Goal: Task Accomplishment & Management: Manage account settings

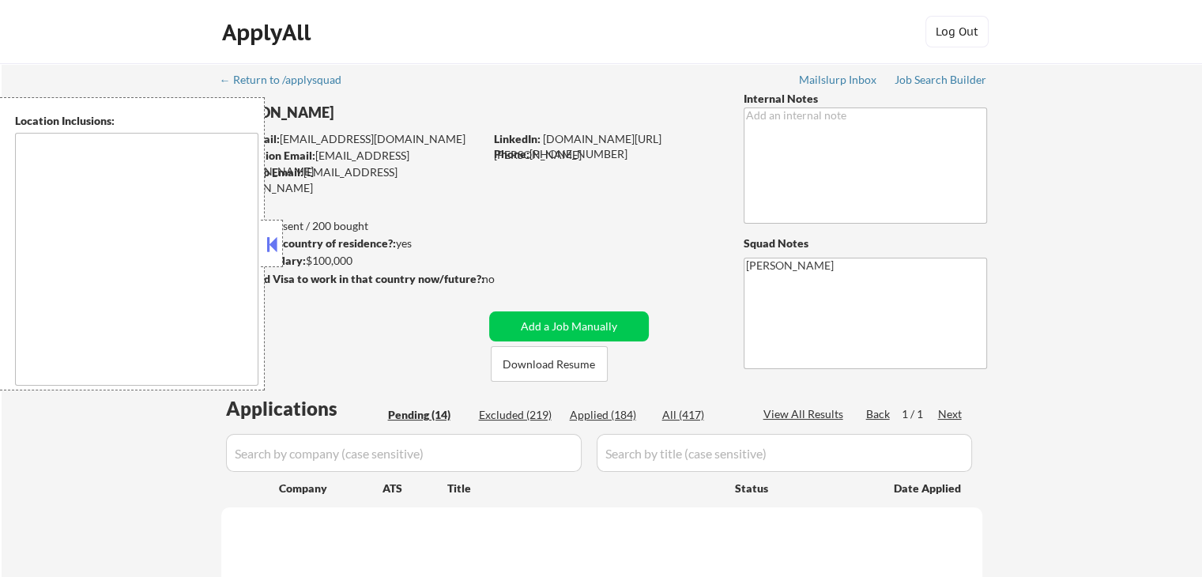
click at [273, 248] on button at bounding box center [271, 244] width 17 height 24
select select ""pending""
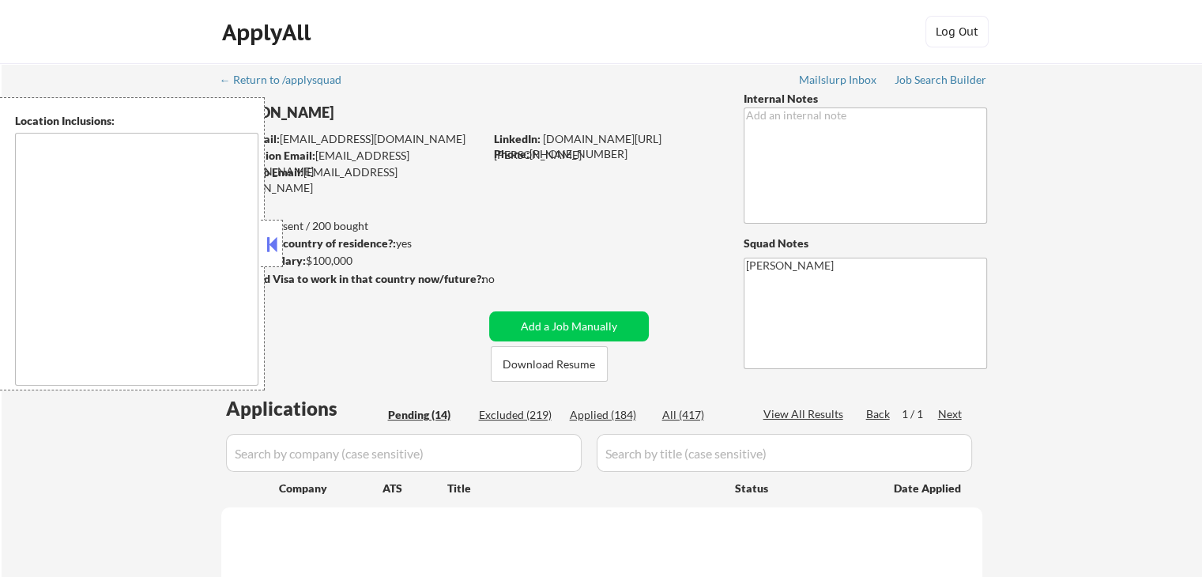
select select ""pending""
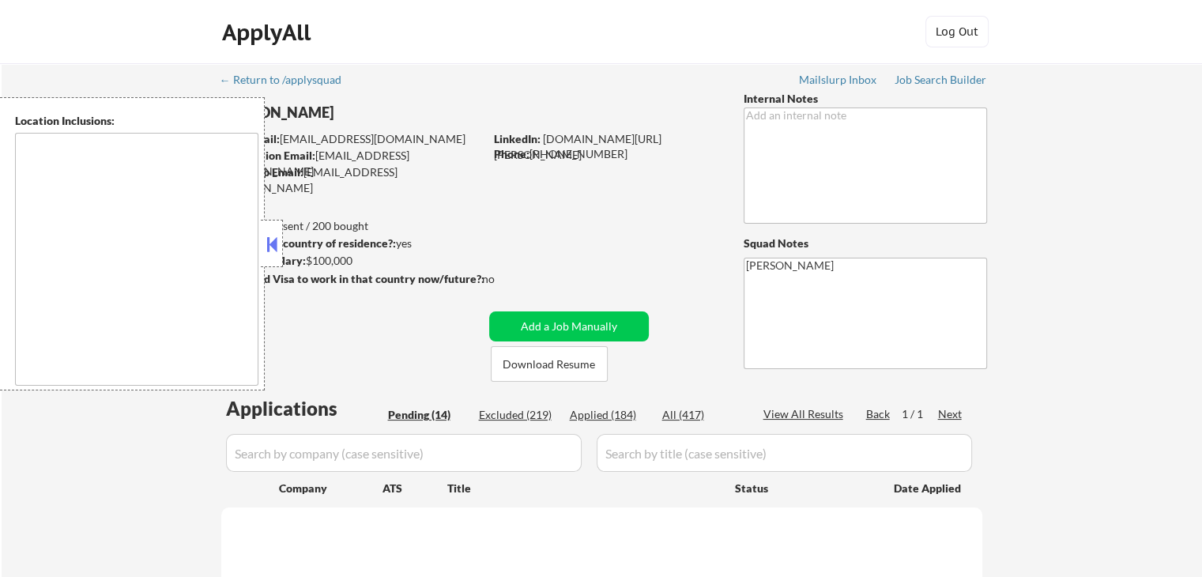
select select ""pending""
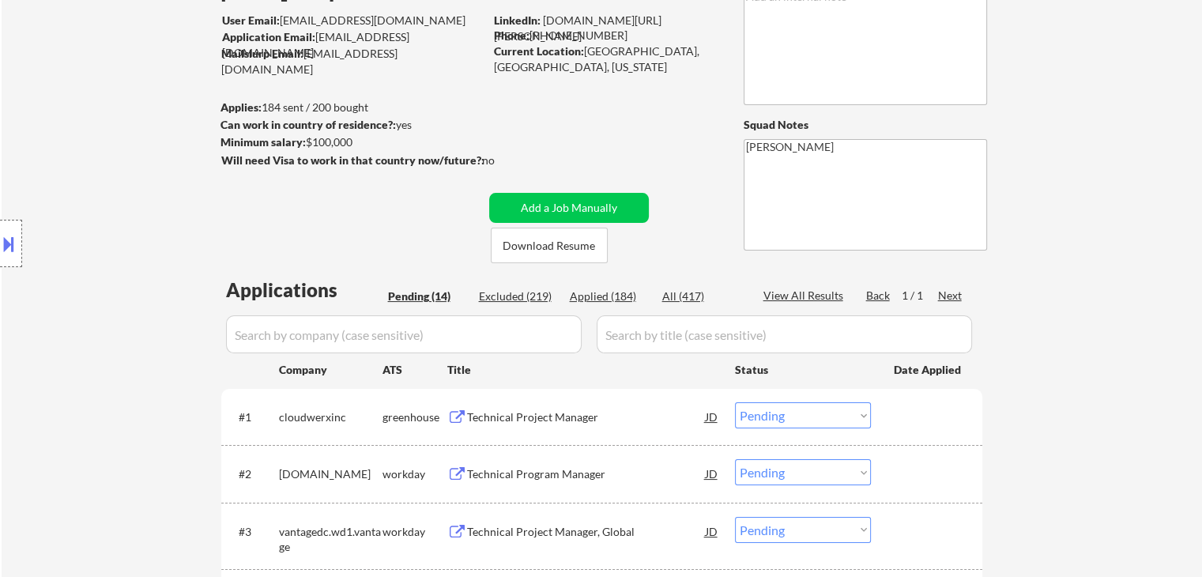
scroll to position [158, 0]
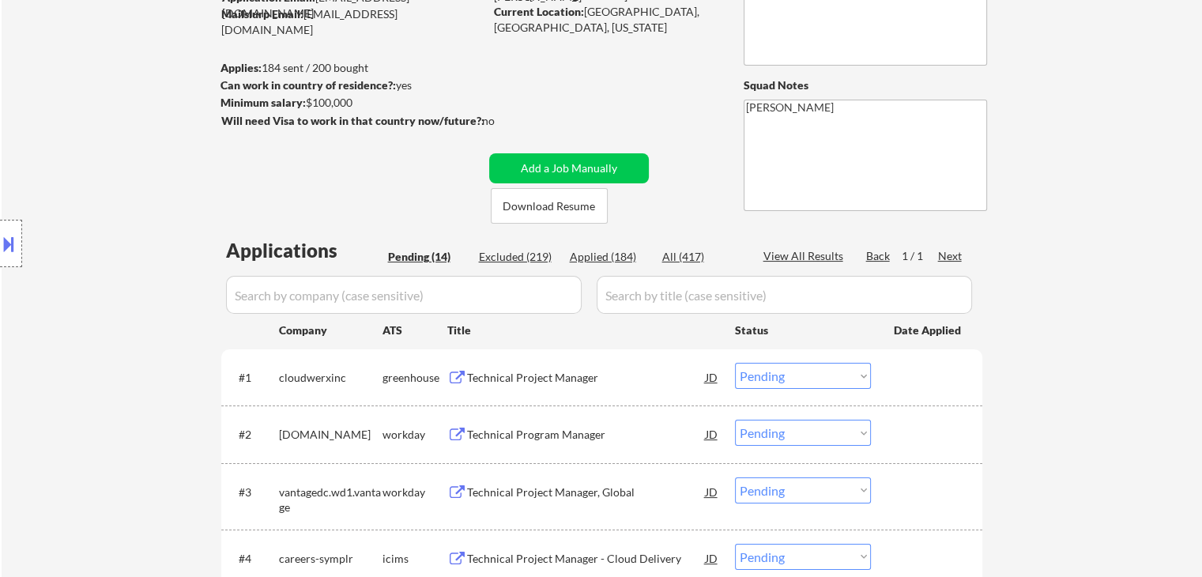
click at [510, 375] on div "Technical Project Manager" at bounding box center [586, 378] width 239 height 16
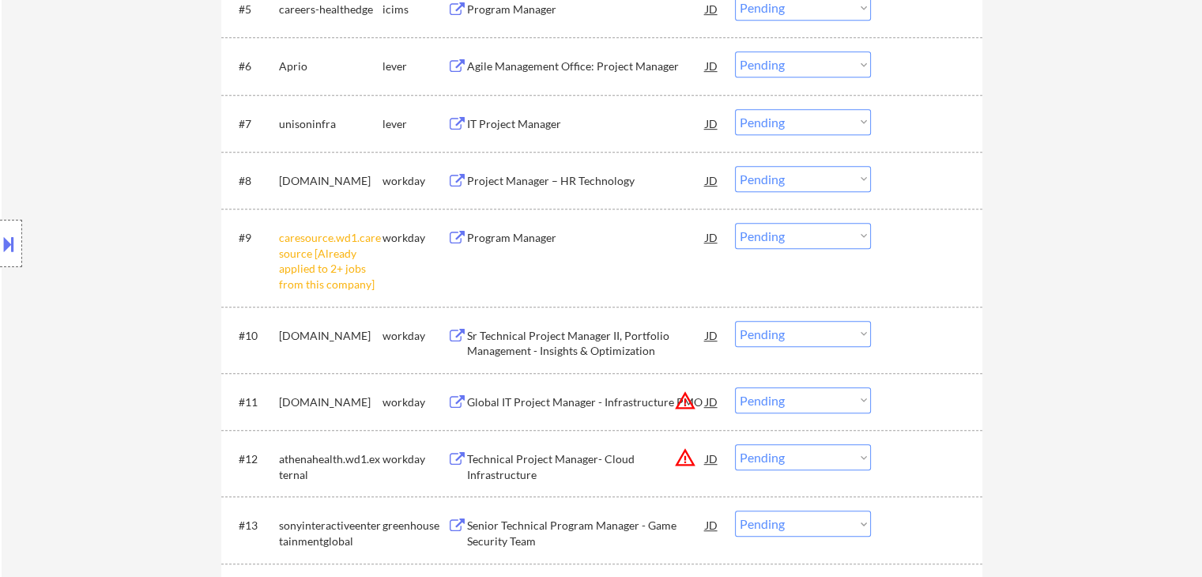
scroll to position [869, 0]
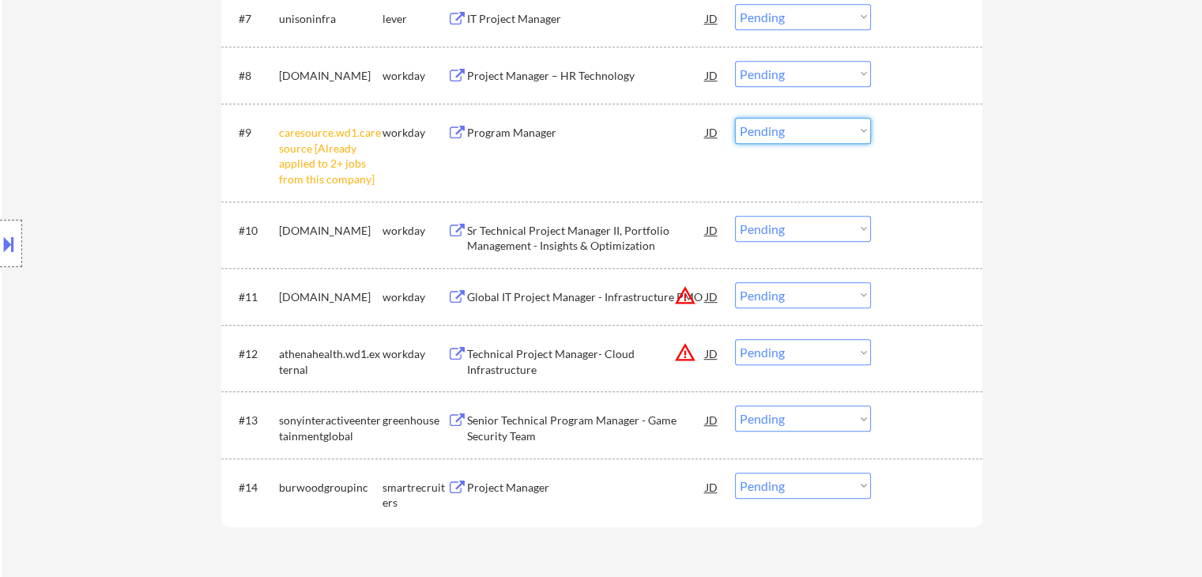
click at [764, 127] on select "Choose an option... Pending Applied Excluded (Questions) Excluded (Expired) Exc…" at bounding box center [803, 131] width 136 height 26
click at [735, 118] on select "Choose an option... Pending Applied Excluded (Questions) Excluded (Expired) Exc…" at bounding box center [803, 131] width 136 height 26
select select ""pending""
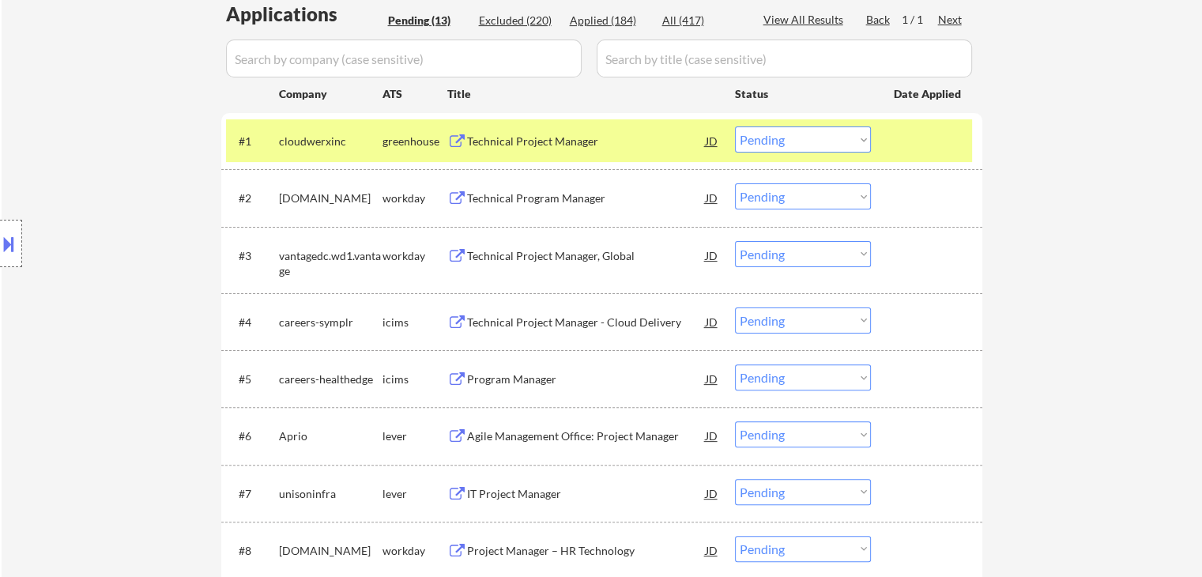
scroll to position [395, 0]
click at [762, 137] on select "Choose an option... Pending Applied Excluded (Questions) Excluded (Expired) Exc…" at bounding box center [803, 139] width 136 height 26
click at [735, 126] on select "Choose an option... Pending Applied Excluded (Questions) Excluded (Expired) Exc…" at bounding box center [803, 139] width 136 height 26
select select ""pending""
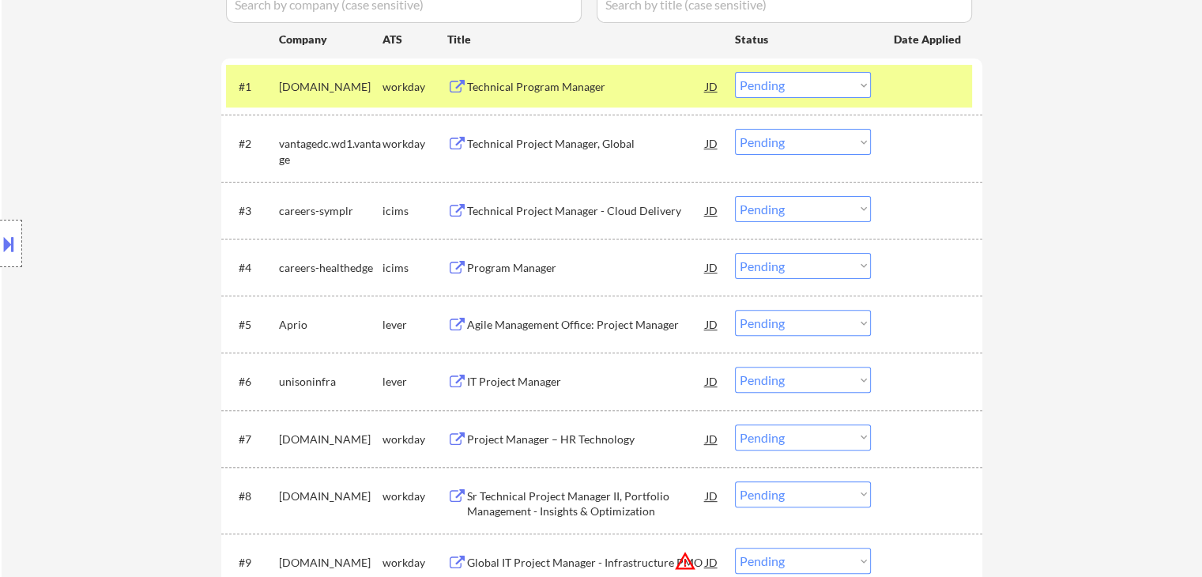
scroll to position [474, 0]
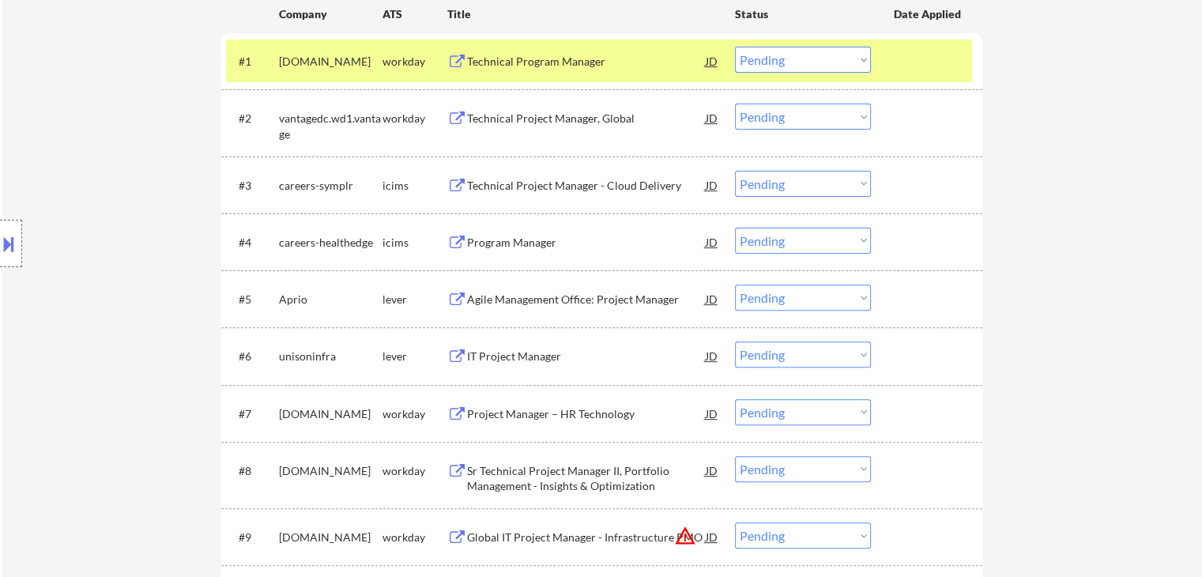
click at [529, 298] on div "Agile Management Office: Project Manager" at bounding box center [586, 300] width 239 height 16
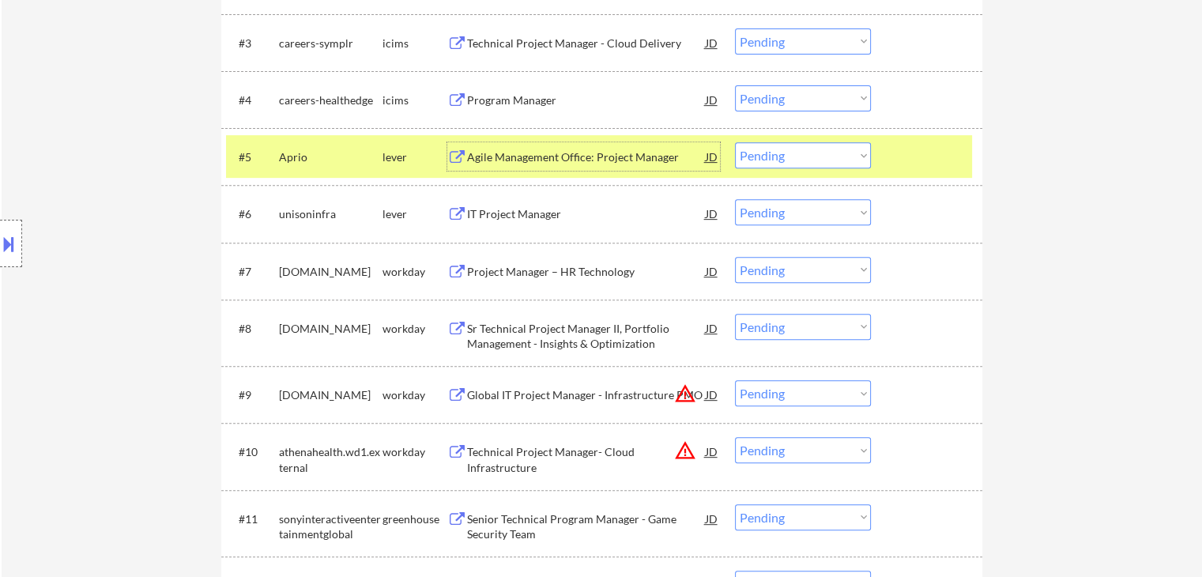
scroll to position [632, 0]
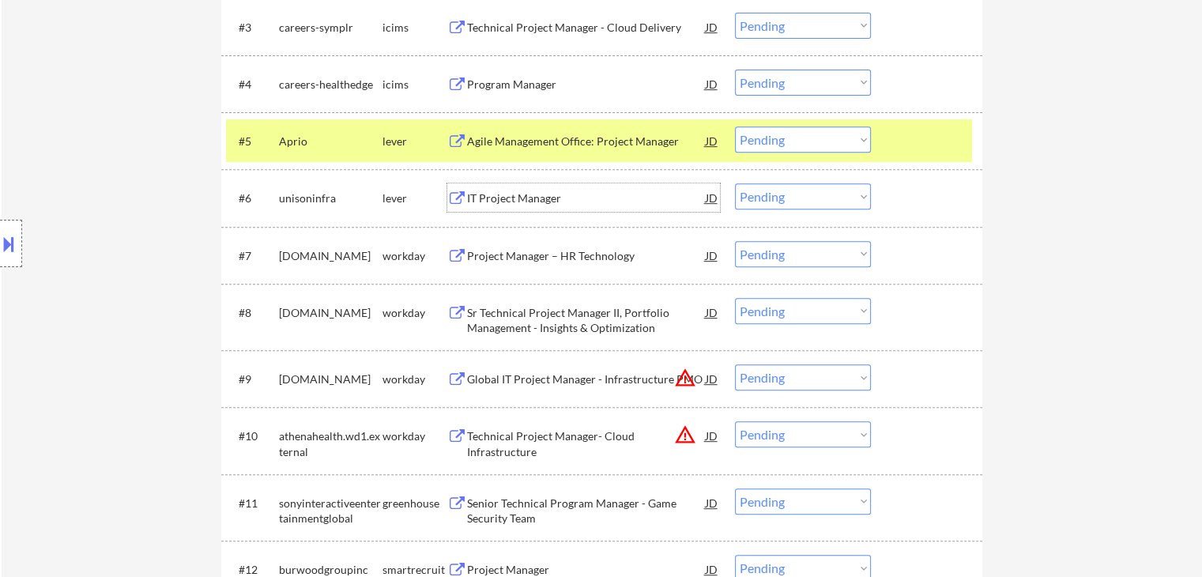
click at [522, 190] on div "IT Project Manager" at bounding box center [586, 198] width 239 height 16
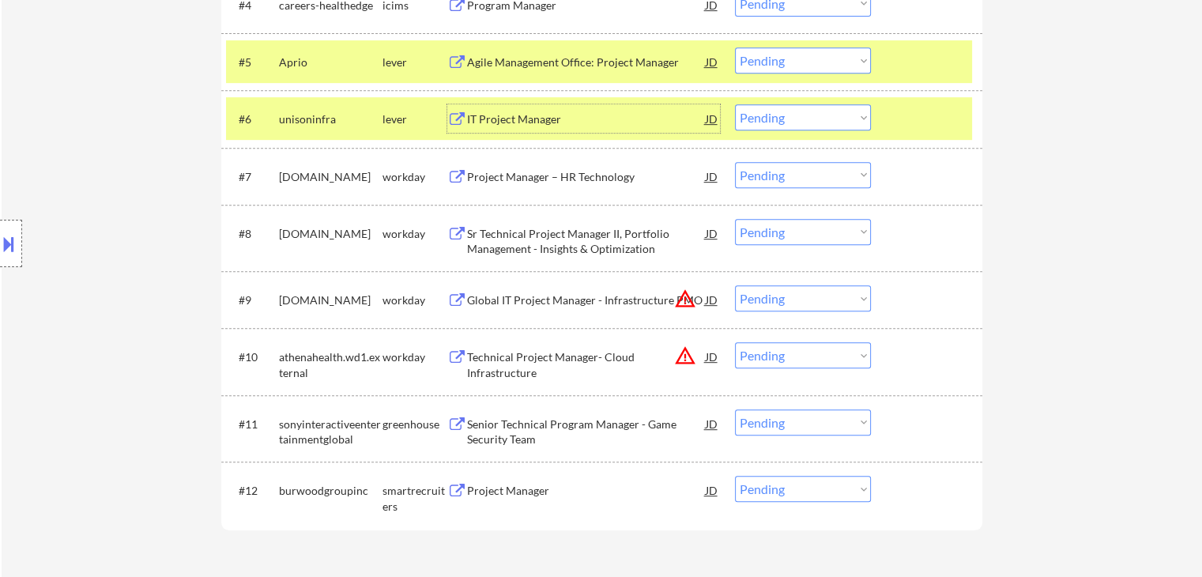
scroll to position [711, 0]
click at [778, 118] on select "Choose an option... Pending Applied Excluded (Questions) Excluded (Expired) Exc…" at bounding box center [803, 117] width 136 height 26
click at [735, 104] on select "Choose an option... Pending Applied Excluded (Questions) Excluded (Expired) Exc…" at bounding box center [803, 117] width 136 height 26
select select ""pending""
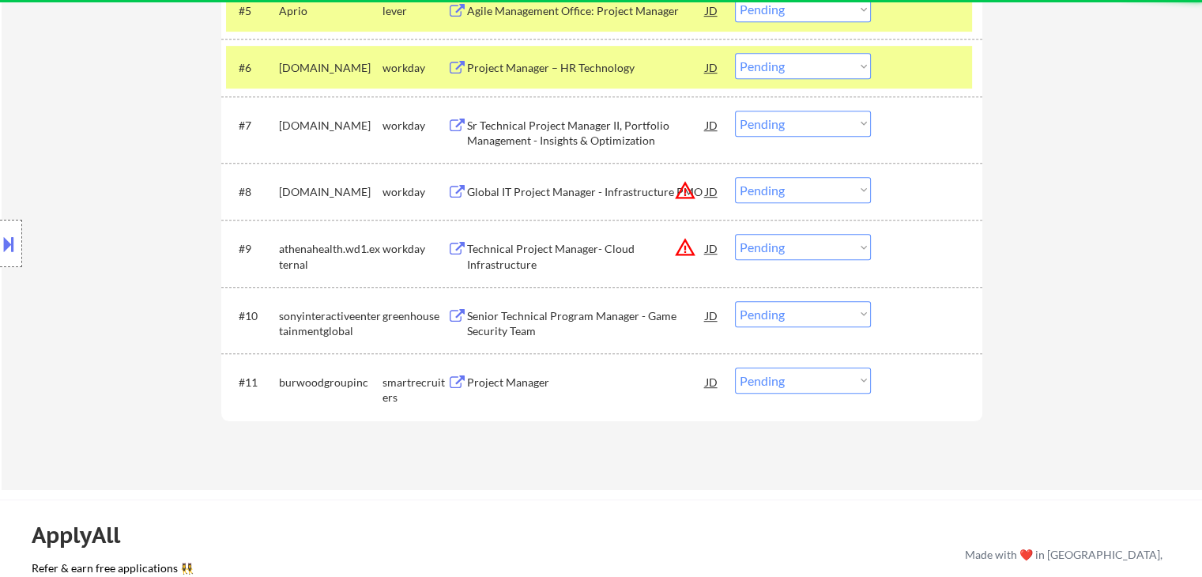
scroll to position [790, 0]
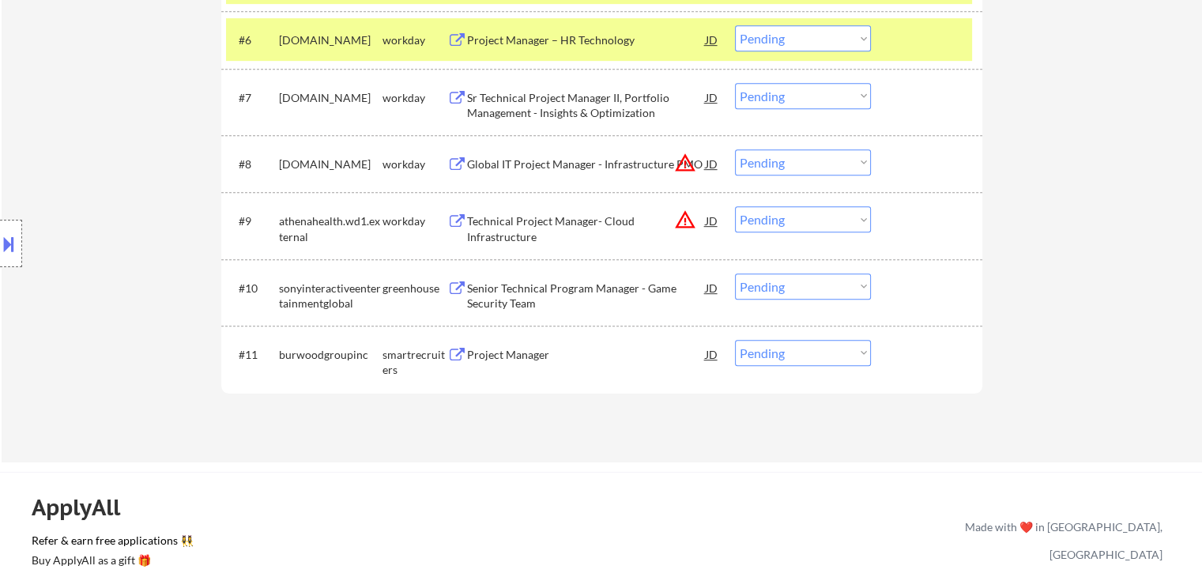
click at [543, 294] on div "Senior Technical Program Manager - Game Security Team" at bounding box center [586, 296] width 239 height 31
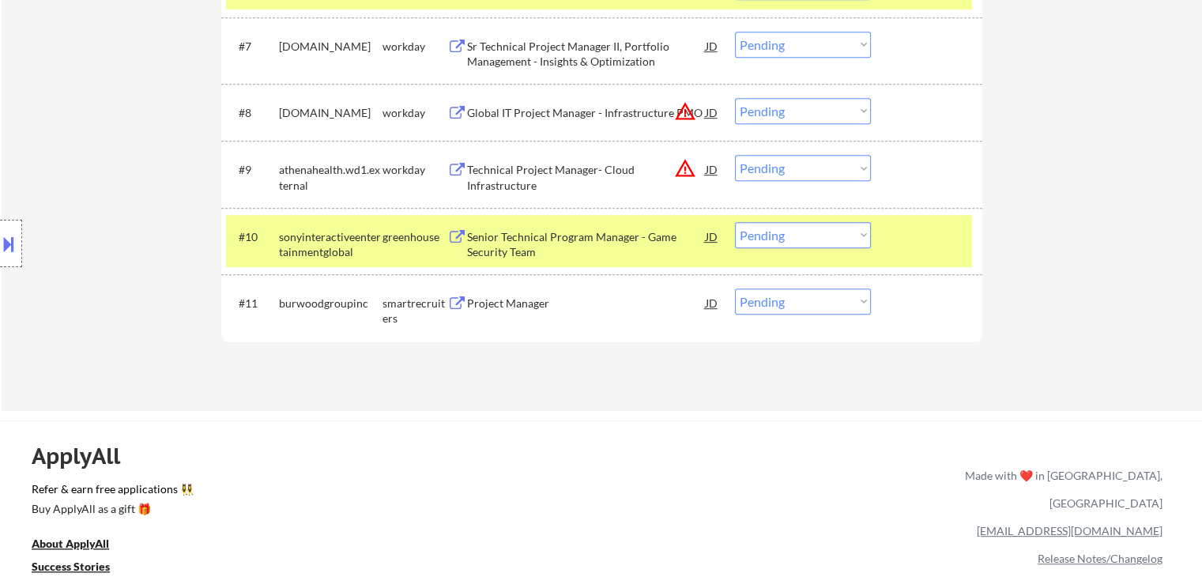
scroll to position [869, 0]
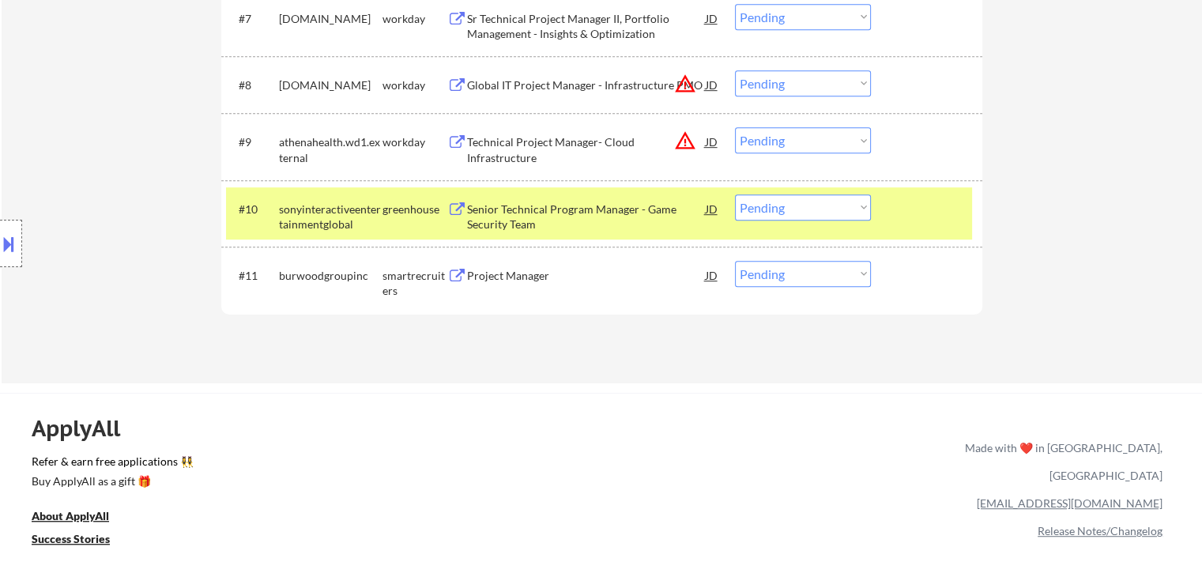
click at [770, 204] on select "Choose an option... Pending Applied Excluded (Questions) Excluded (Expired) Exc…" at bounding box center [803, 207] width 136 height 26
click at [735, 194] on select "Choose an option... Pending Applied Excluded (Questions) Excluded (Expired) Exc…" at bounding box center [803, 207] width 136 height 26
select select ""pending""
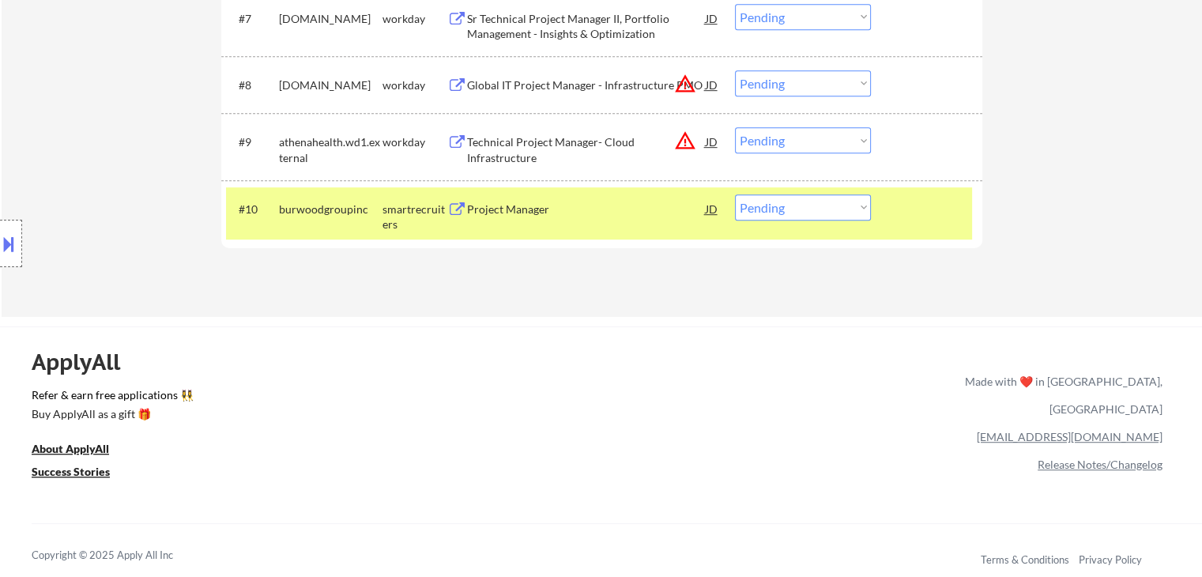
click at [13, 243] on button at bounding box center [8, 244] width 17 height 26
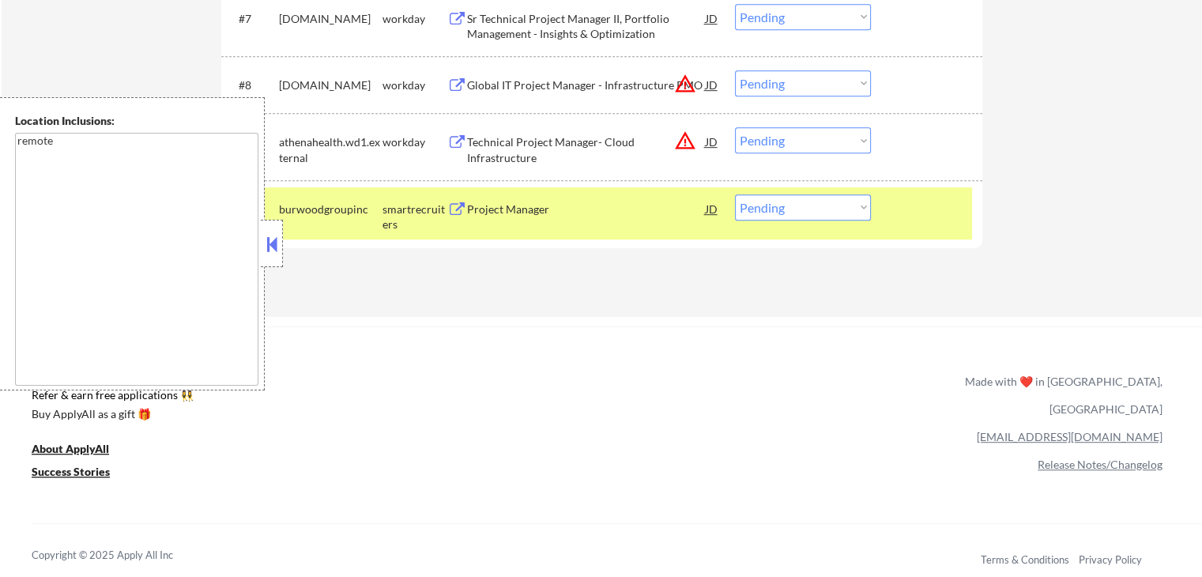
drag, startPoint x: 269, startPoint y: 246, endPoint x: 301, endPoint y: 205, distance: 51.8
click at [269, 246] on button at bounding box center [271, 244] width 17 height 24
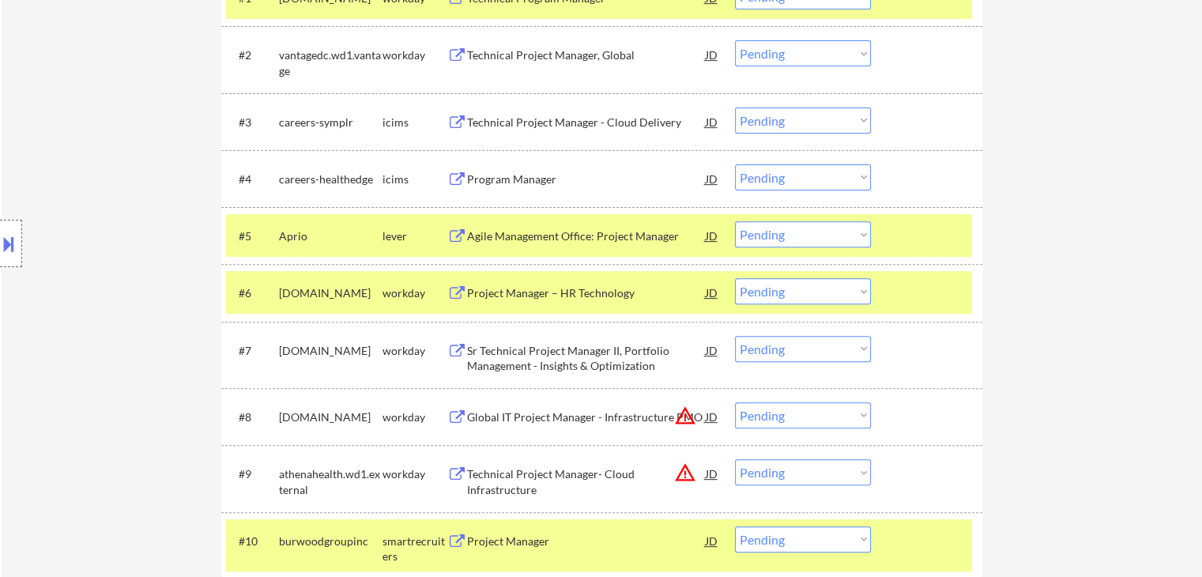
scroll to position [563, 0]
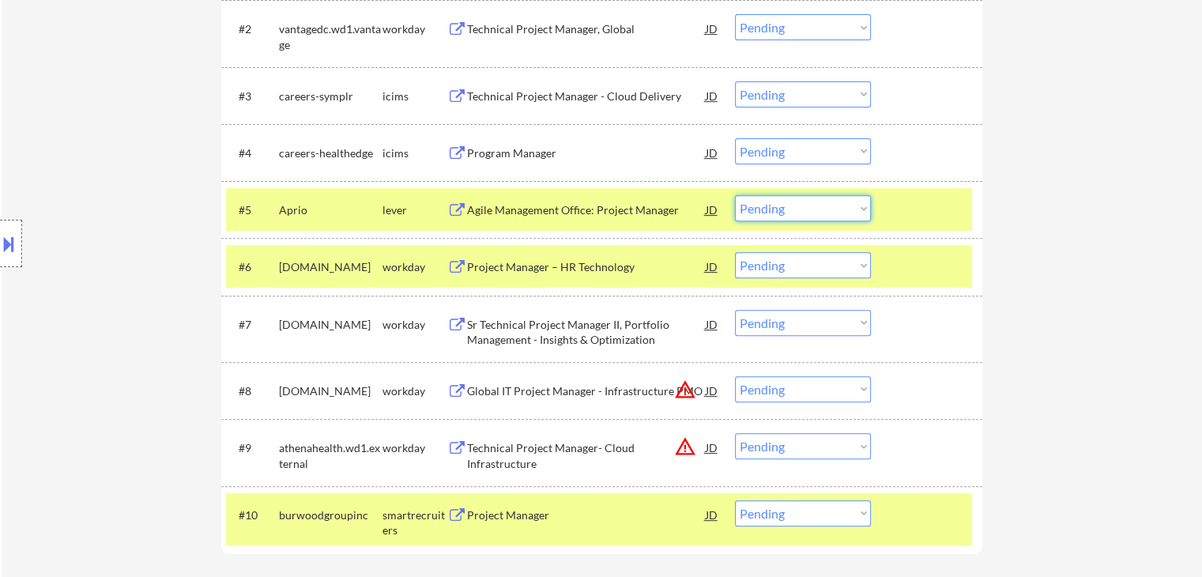
click at [774, 218] on select "Choose an option... Pending Applied Excluded (Questions) Excluded (Expired) Exc…" at bounding box center [803, 208] width 136 height 26
click at [735, 195] on select "Choose an option... Pending Applied Excluded (Questions) Excluded (Expired) Exc…" at bounding box center [803, 208] width 136 height 26
select select ""pending""
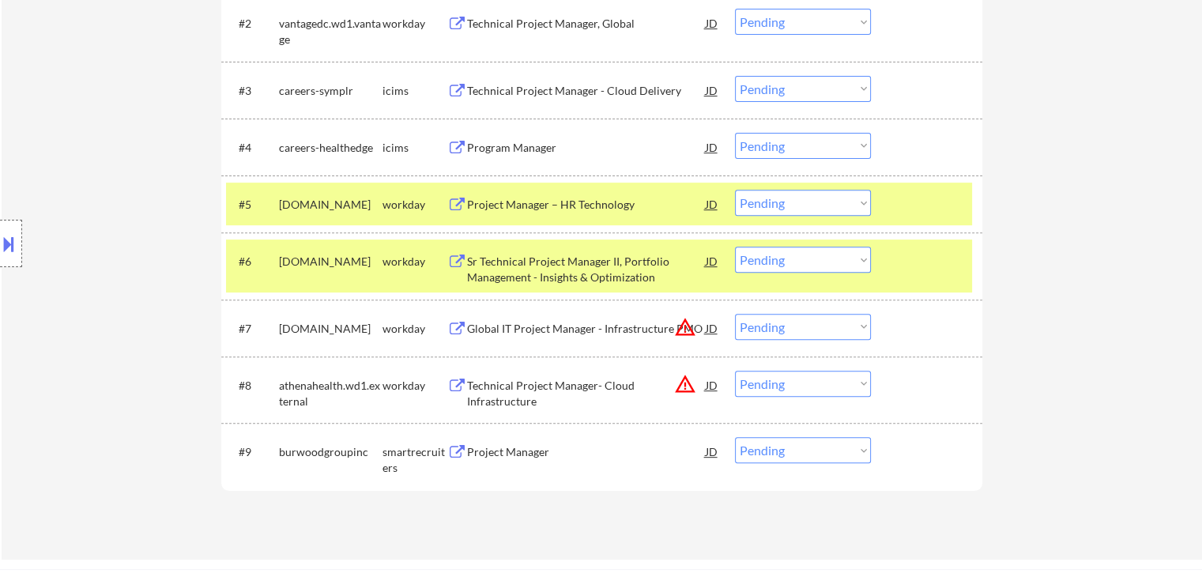
scroll to position [642, 0]
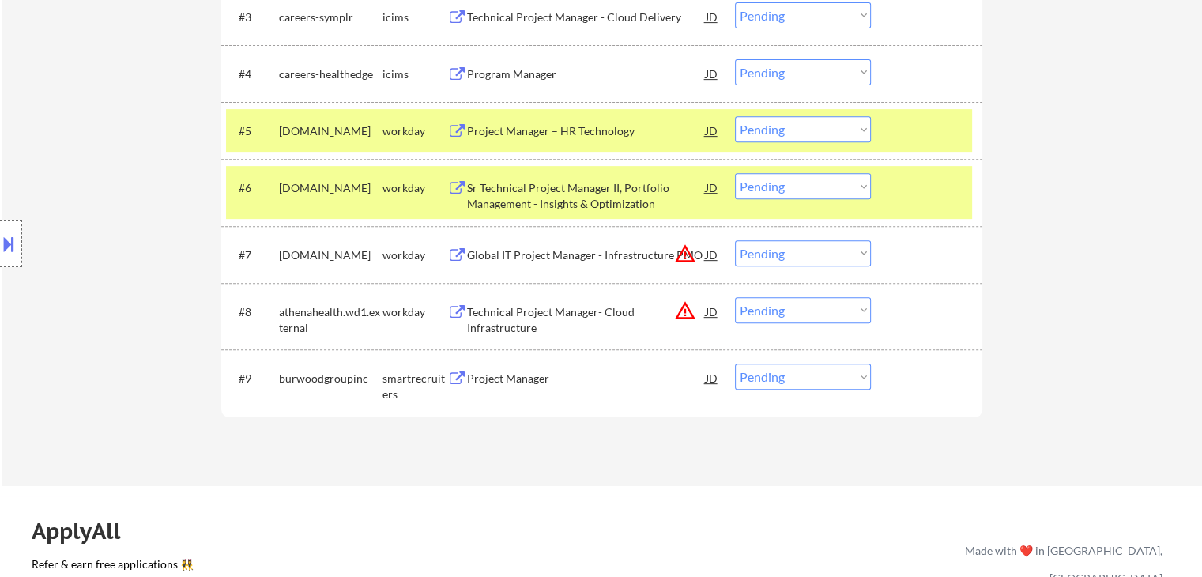
click at [525, 375] on div "Project Manager" at bounding box center [586, 379] width 239 height 16
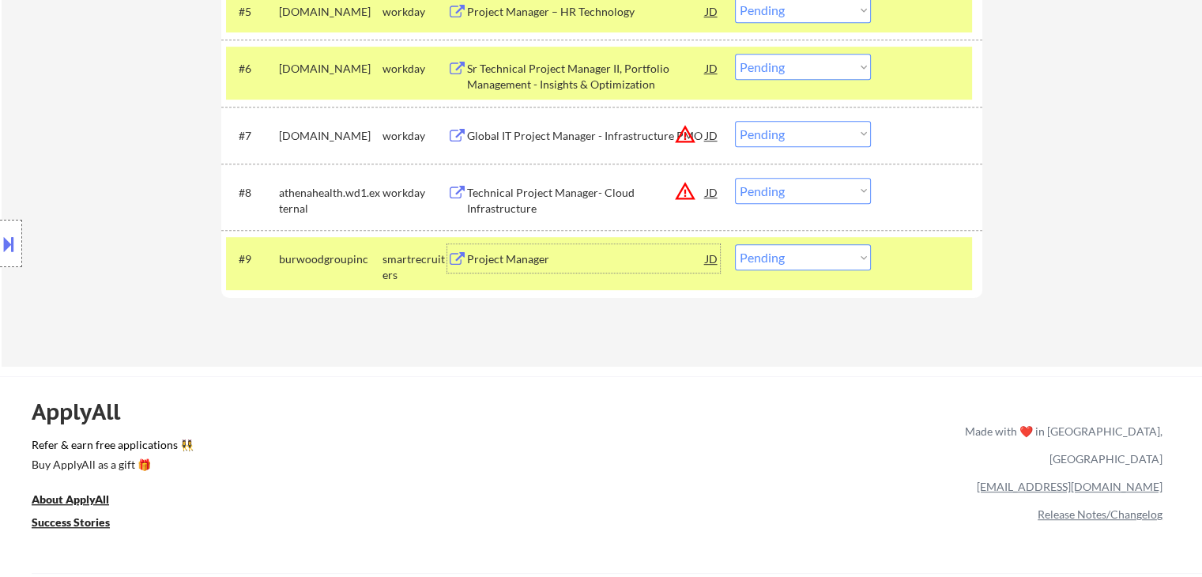
scroll to position [800, 0]
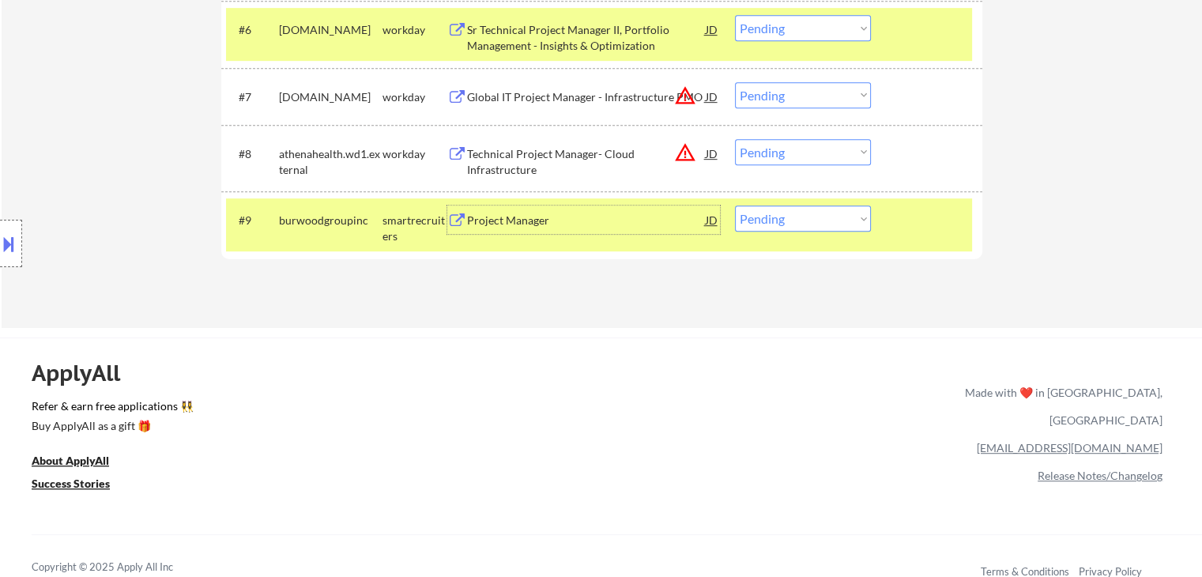
click at [790, 222] on select "Choose an option... Pending Applied Excluded (Questions) Excluded (Expired) Exc…" at bounding box center [803, 218] width 136 height 26
select select ""excluded__expired_""
click at [735, 205] on select "Choose an option... Pending Applied Excluded (Questions) Excluded (Expired) Exc…" at bounding box center [803, 218] width 136 height 26
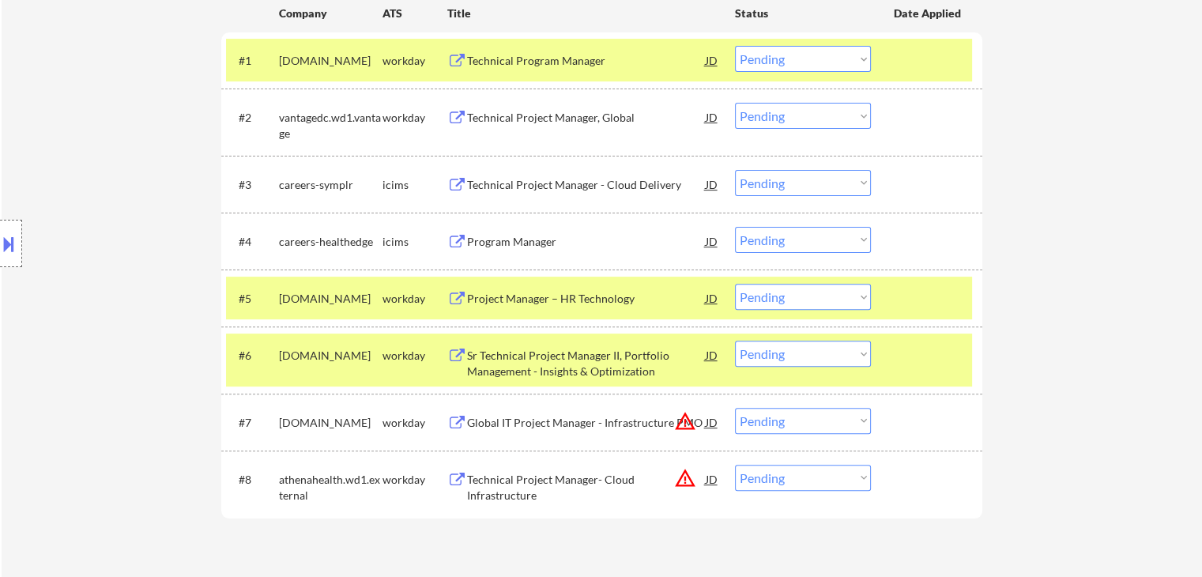
scroll to position [484, 0]
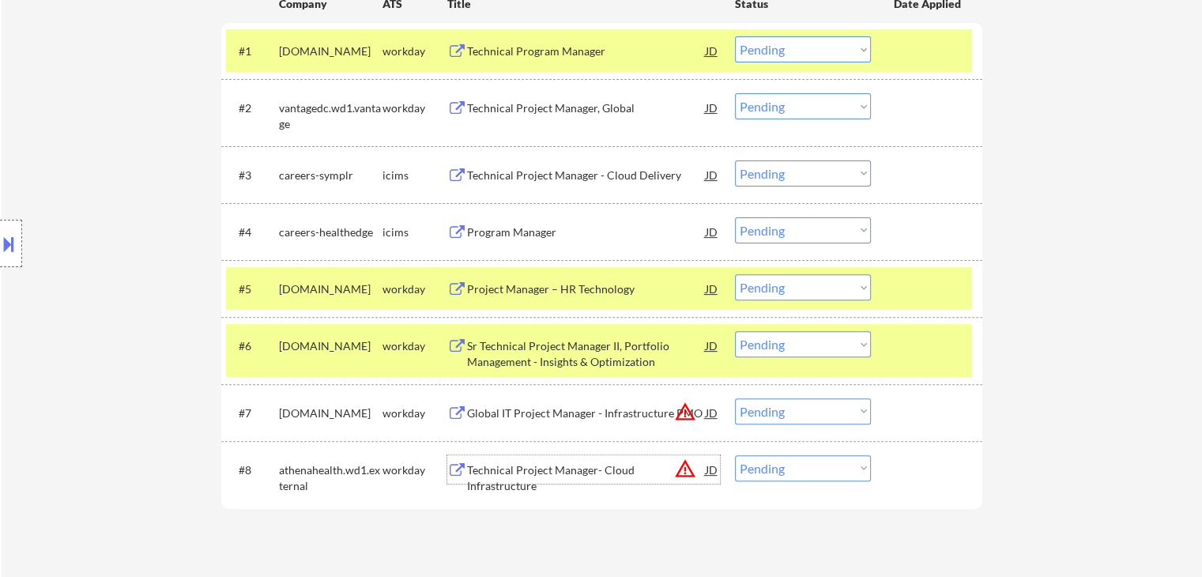
click at [602, 472] on div "Technical Project Manager- Cloud Infrastructure" at bounding box center [586, 477] width 239 height 31
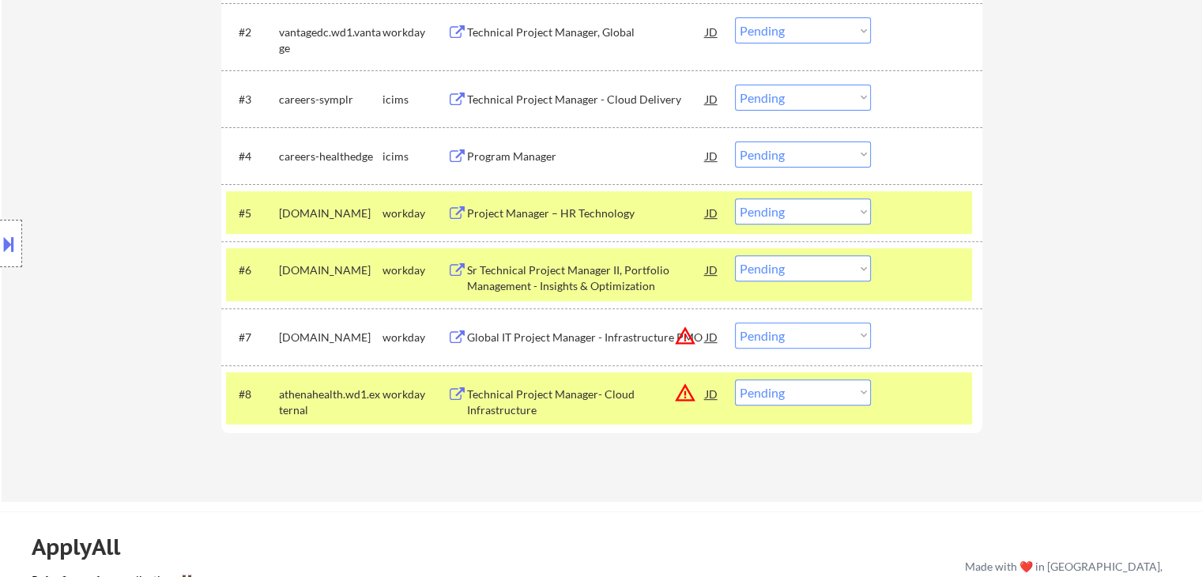
scroll to position [642, 0]
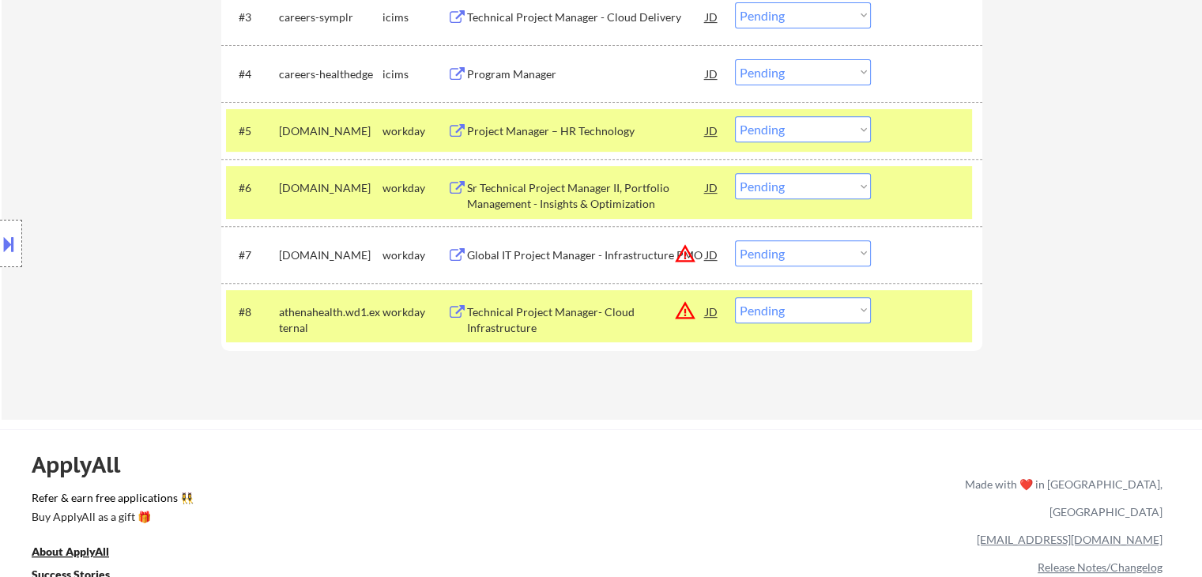
click at [788, 311] on select "Choose an option... Pending Applied Excluded (Questions) Excluded (Expired) Exc…" at bounding box center [803, 310] width 136 height 26
select select ""applied""
click at [735, 297] on select "Choose an option... Pending Applied Excluded (Questions) Excluded (Expired) Exc…" at bounding box center [803, 310] width 136 height 26
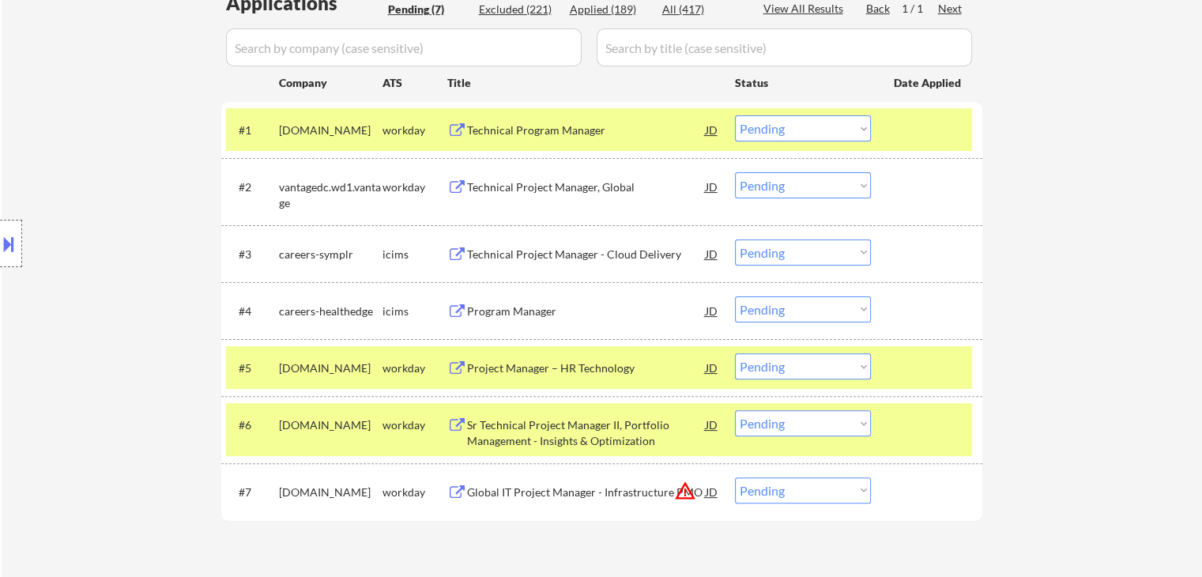
scroll to position [484, 0]
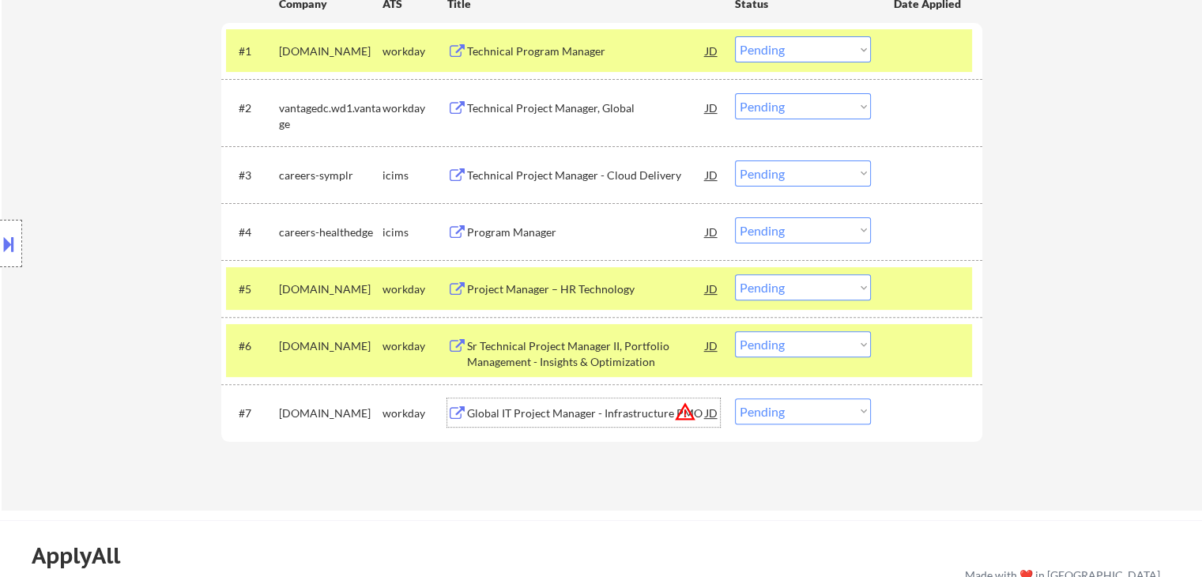
click at [553, 410] on div "Global IT Project Manager - Infrastructure PMO" at bounding box center [586, 413] width 239 height 16
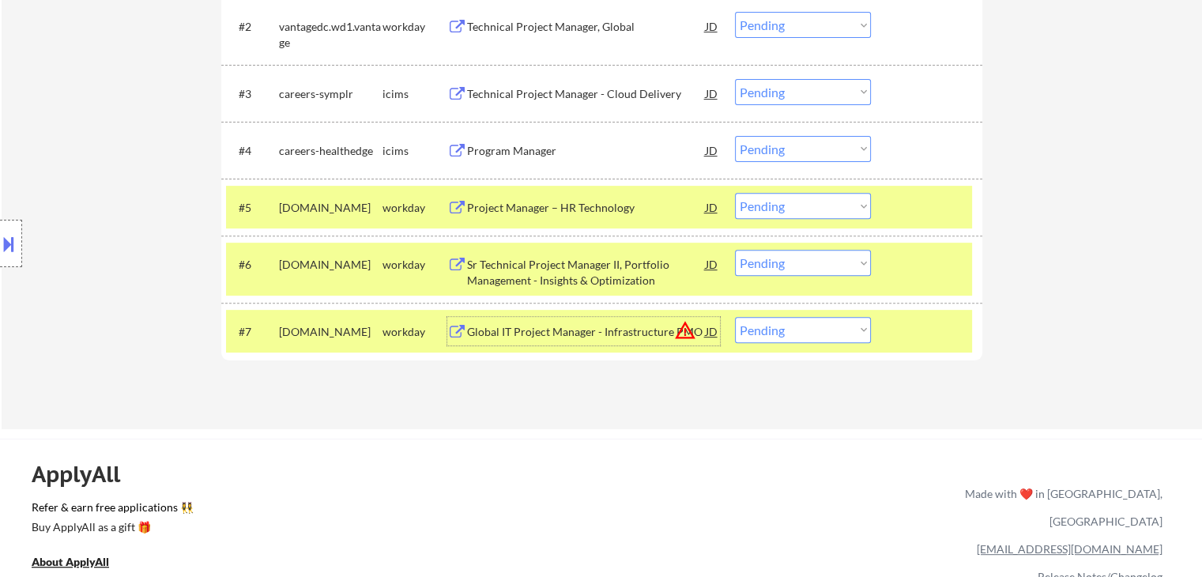
scroll to position [642, 0]
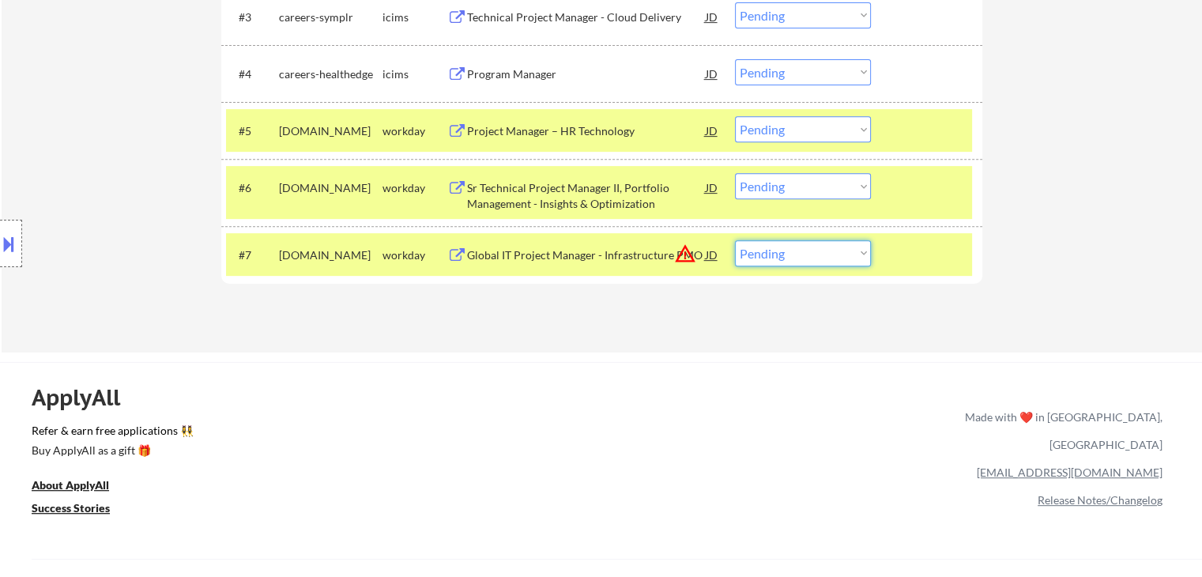
click at [842, 255] on select "Choose an option... Pending Applied Excluded (Questions) Excluded (Expired) Exc…" at bounding box center [803, 253] width 136 height 26
select select ""excluded__location_""
click at [735, 240] on select "Choose an option... Pending Applied Excluded (Questions) Excluded (Expired) Exc…" at bounding box center [803, 253] width 136 height 26
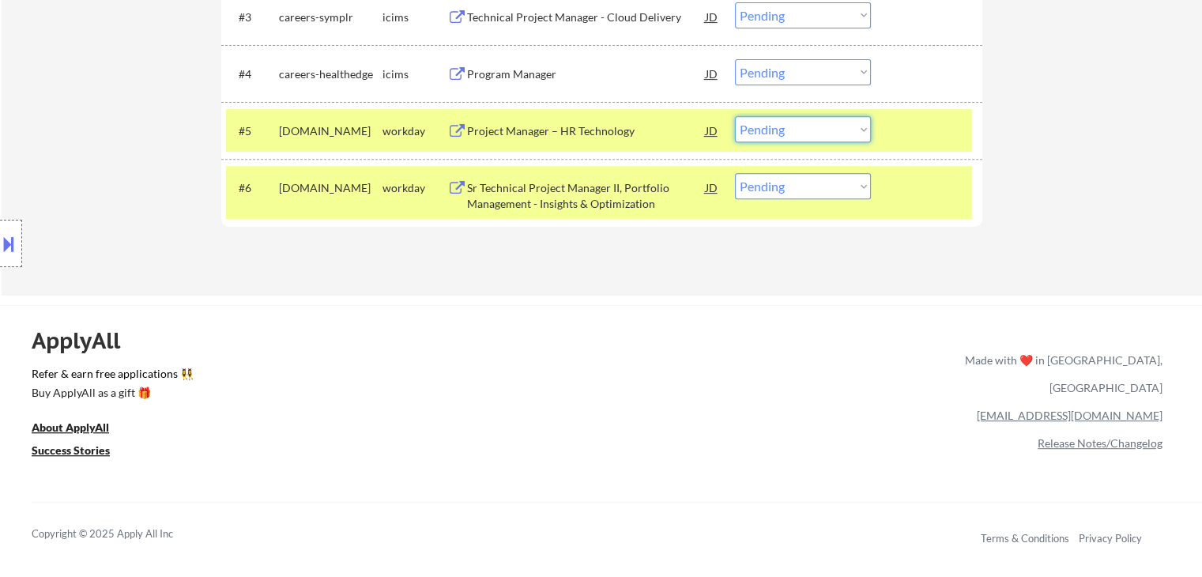
drag, startPoint x: 838, startPoint y: 126, endPoint x: 770, endPoint y: 260, distance: 150.2
click at [770, 260] on div "Applications Pending (6) Excluded (222) Applied (189) All (417) View All Result…" at bounding box center [601, 9] width 761 height 513
click at [578, 130] on div "Project Manager – HR Technology" at bounding box center [586, 131] width 239 height 16
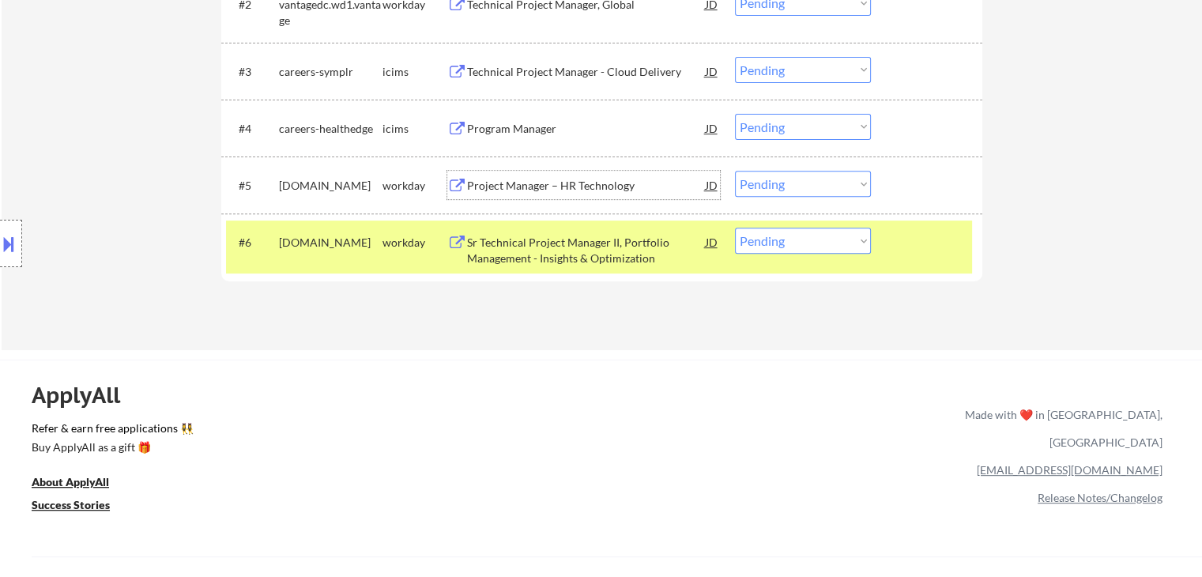
scroll to position [563, 0]
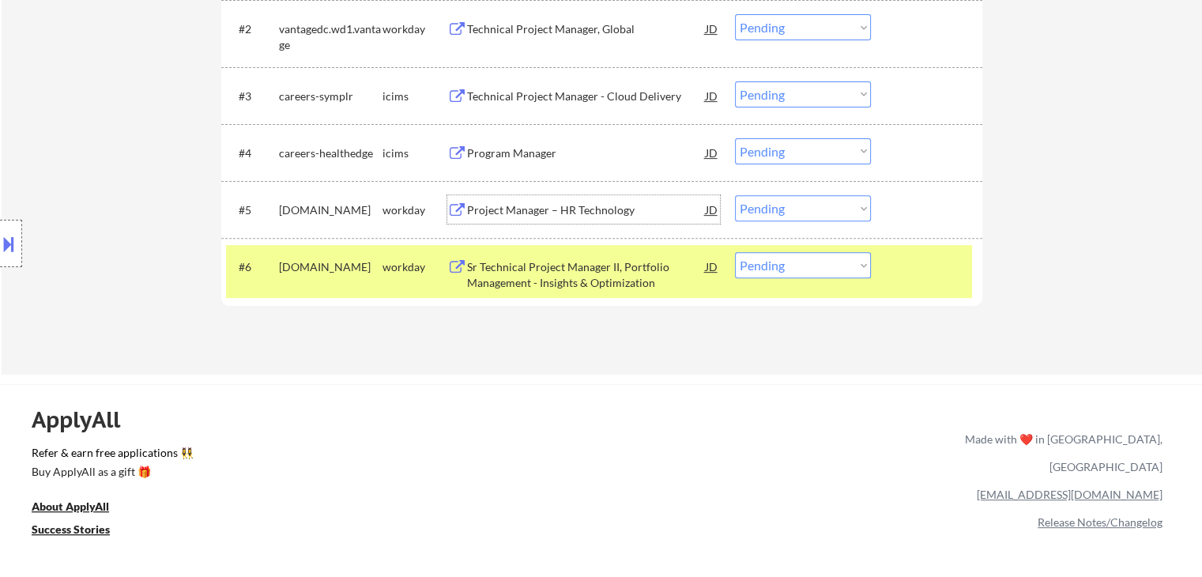
click at [556, 209] on div "Project Manager – HR Technology" at bounding box center [586, 210] width 239 height 16
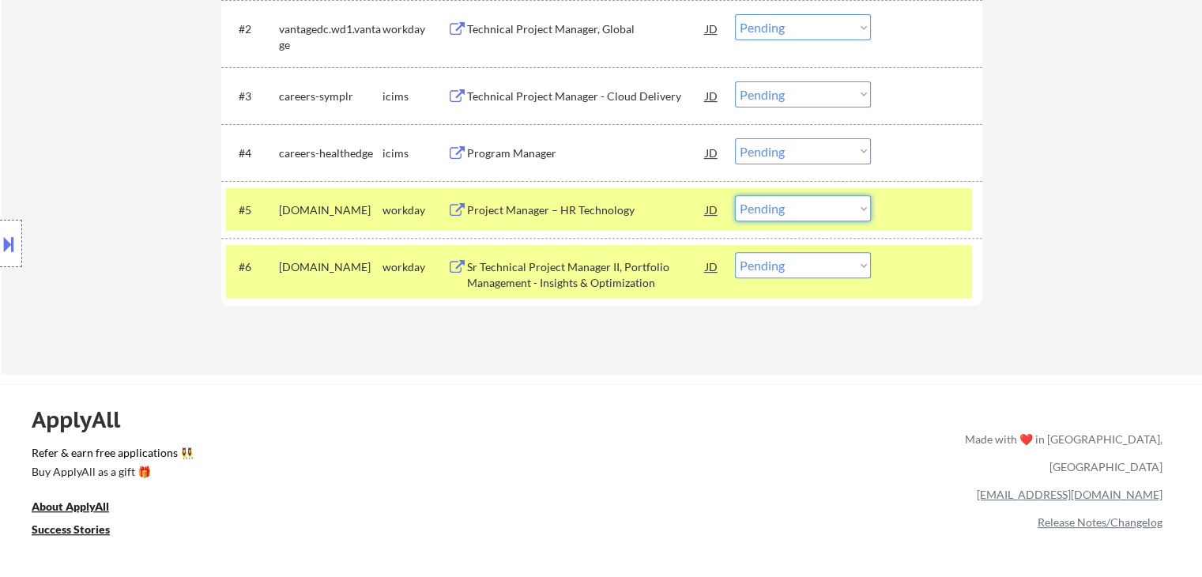
click at [774, 203] on select "Choose an option... Pending Applied Excluded (Questions) Excluded (Expired) Exc…" at bounding box center [803, 208] width 136 height 26
click at [735, 195] on select "Choose an option... Pending Applied Excluded (Questions) Excluded (Expired) Exc…" at bounding box center [803, 208] width 136 height 26
select select ""pending""
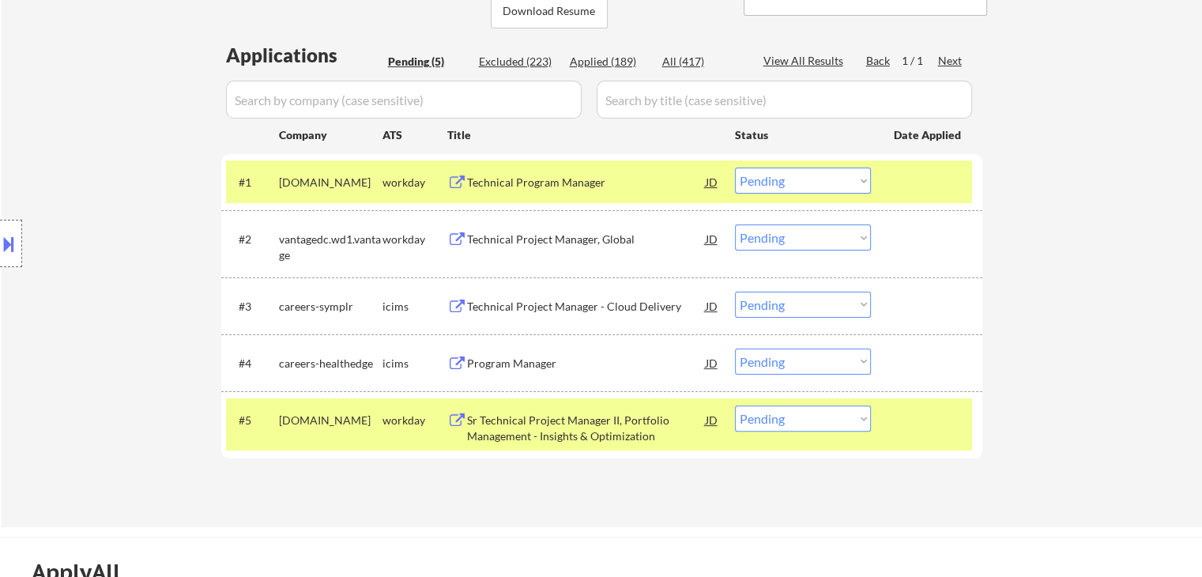
scroll to position [326, 0]
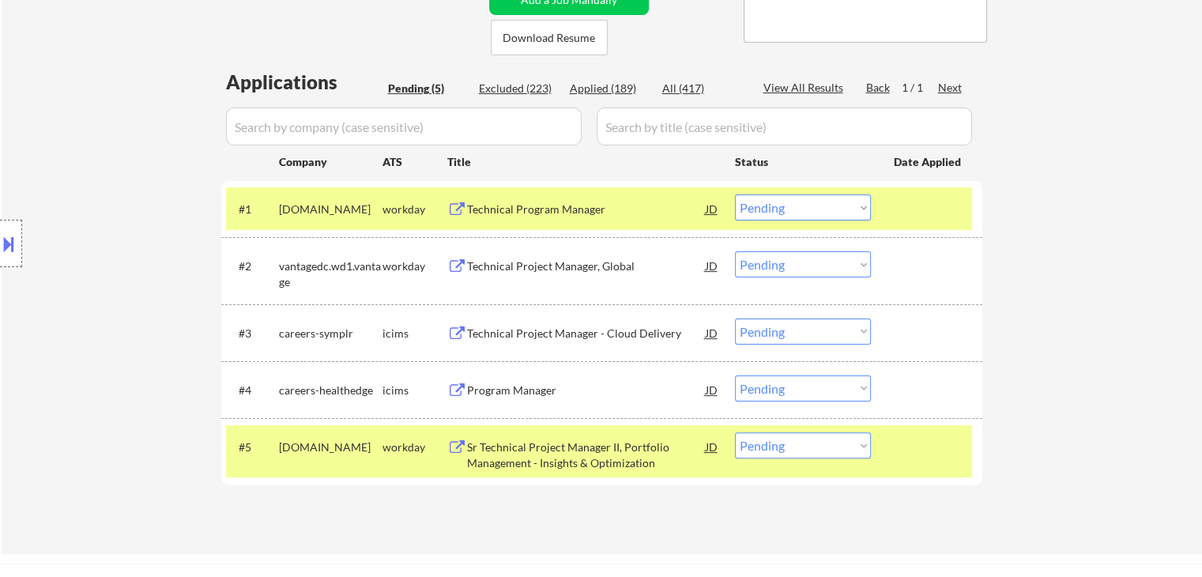
click at [540, 204] on div "Technical Program Manager" at bounding box center [586, 209] width 239 height 16
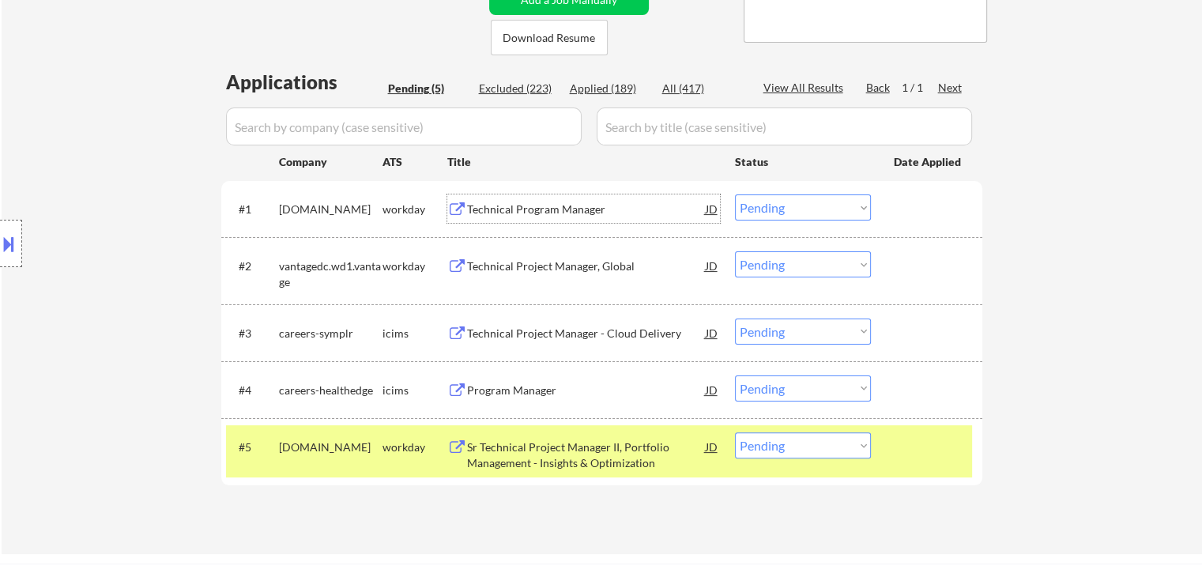
scroll to position [405, 0]
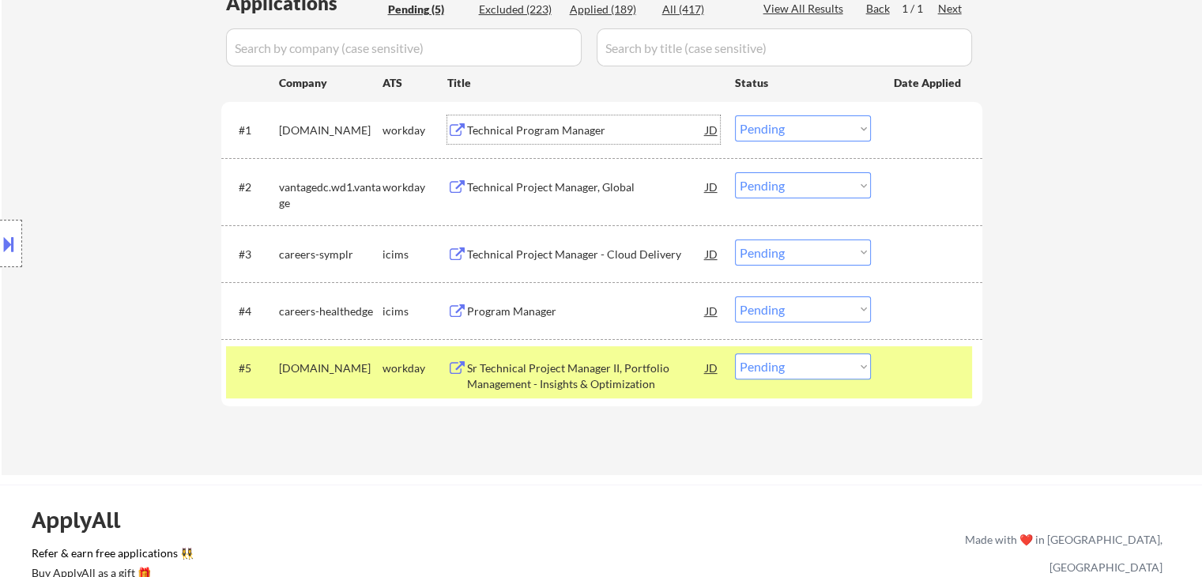
click at [789, 127] on select "Choose an option... Pending Applied Excluded (Questions) Excluded (Expired) Exc…" at bounding box center [803, 128] width 136 height 26
click at [735, 115] on select "Choose an option... Pending Applied Excluded (Questions) Excluded (Expired) Exc…" at bounding box center [803, 128] width 136 height 26
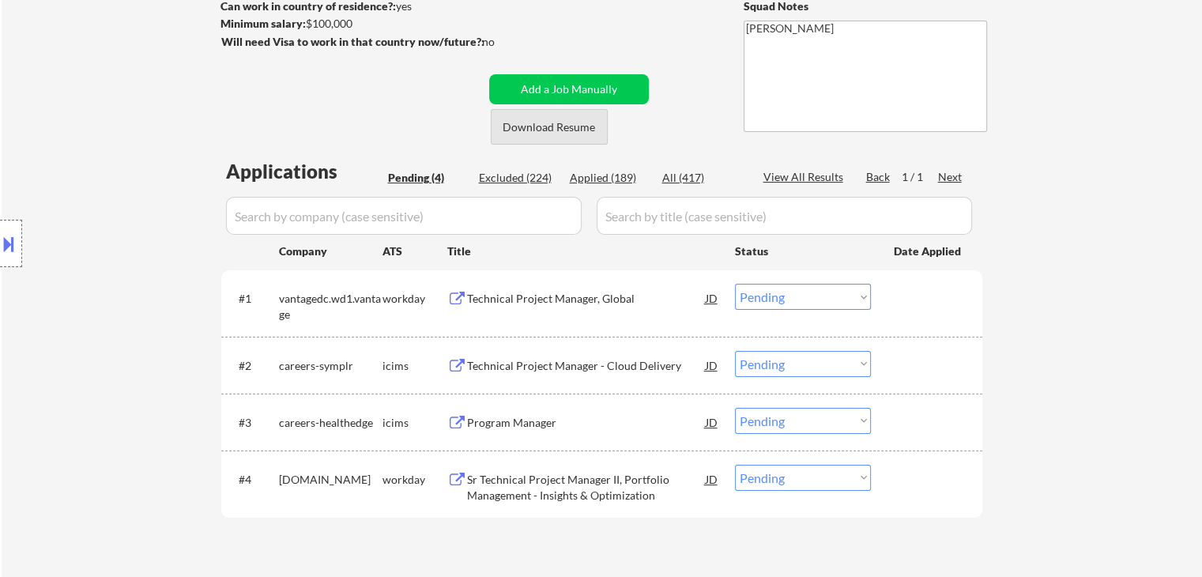
scroll to position [326, 0]
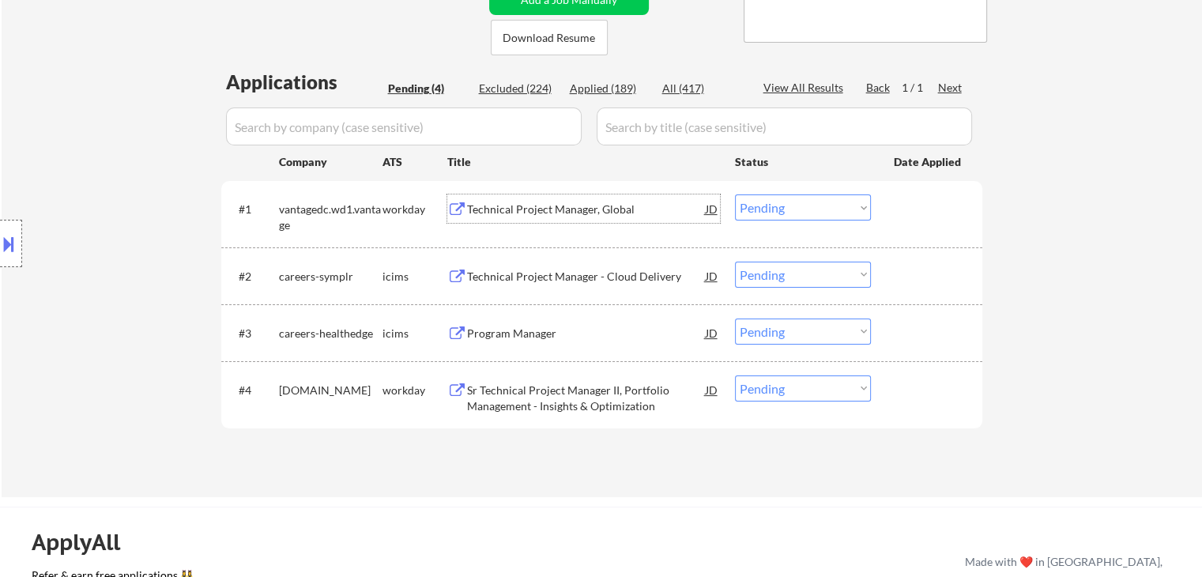
click at [550, 203] on div "Technical Project Manager, Global" at bounding box center [586, 209] width 239 height 16
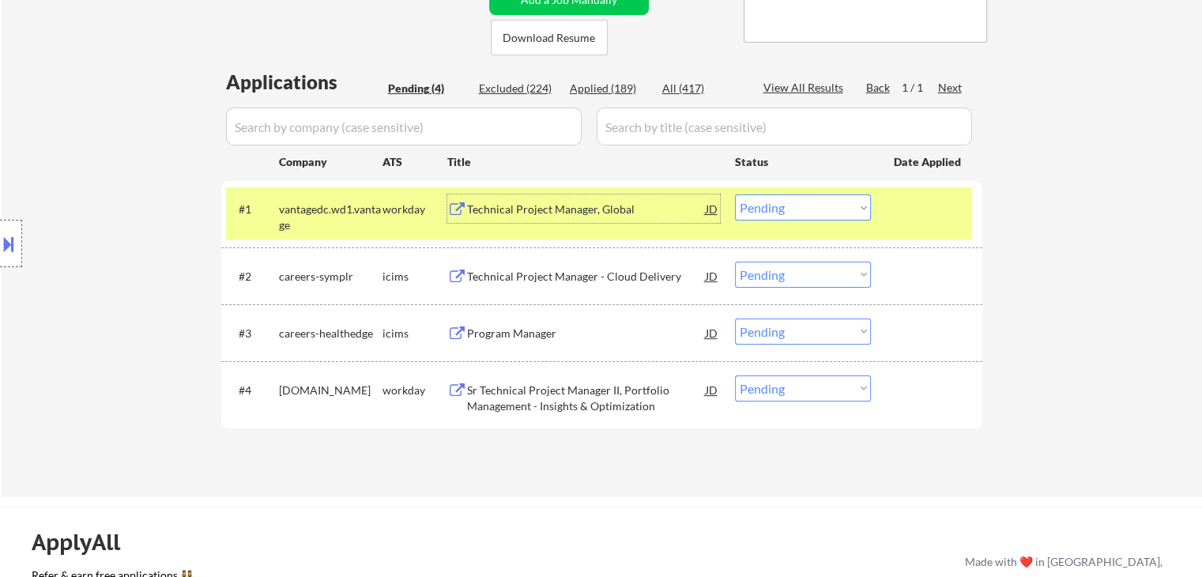
click at [576, 206] on div "Technical Project Manager, Global" at bounding box center [586, 209] width 239 height 16
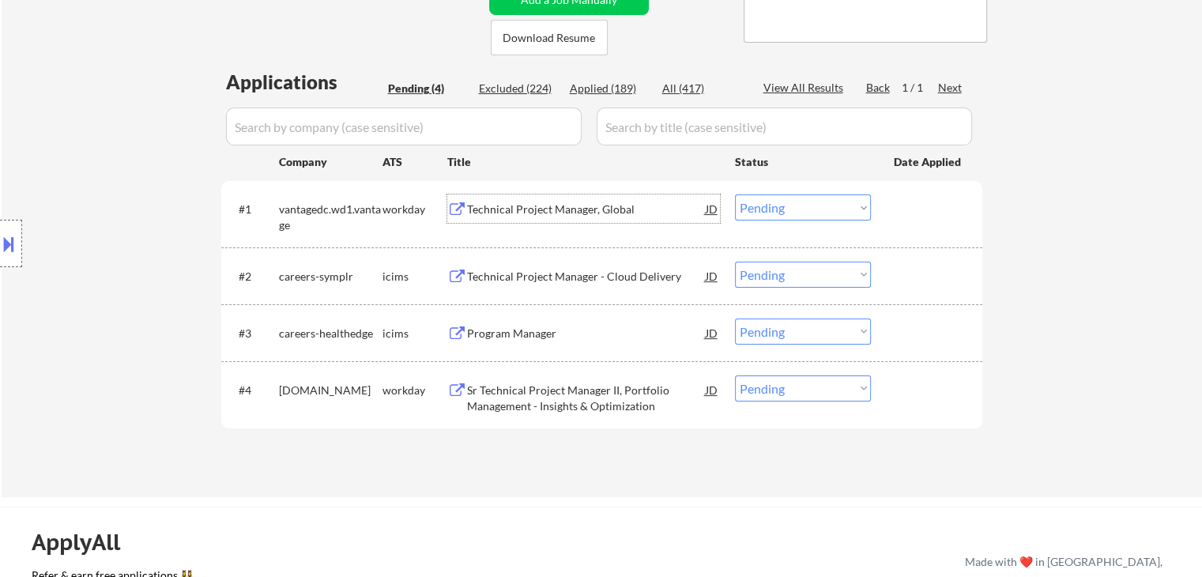
click at [771, 210] on select "Choose an option... Pending Applied Excluded (Questions) Excluded (Expired) Exc…" at bounding box center [803, 207] width 136 height 26
click at [735, 194] on select "Choose an option... Pending Applied Excluded (Questions) Excluded (Expired) Exc…" at bounding box center [803, 207] width 136 height 26
select select ""pending""
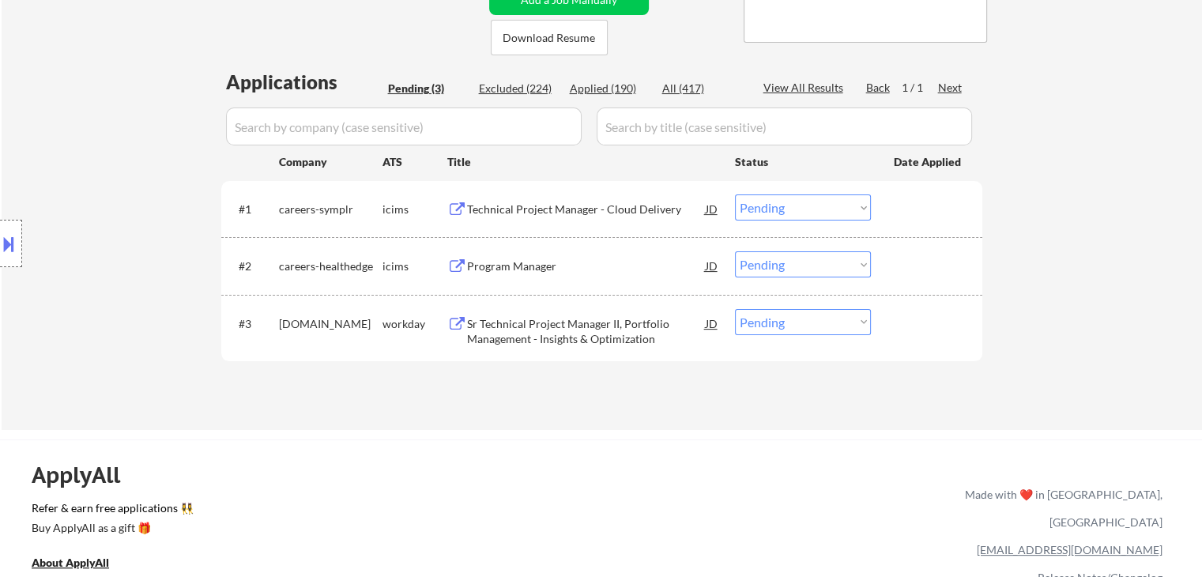
click at [544, 325] on div "Sr Technical Project Manager II, Portfolio Management - Insights & Optimization" at bounding box center [586, 331] width 239 height 31
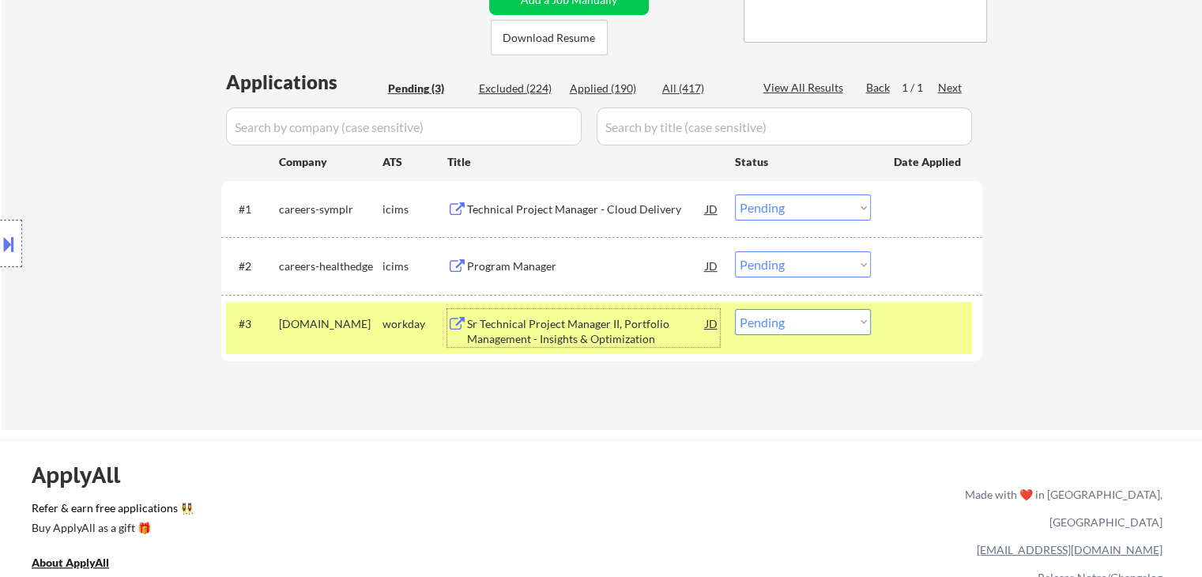
click at [529, 316] on div "Sr Technical Project Manager II, Portfolio Management - Insights & Optimization" at bounding box center [586, 331] width 239 height 31
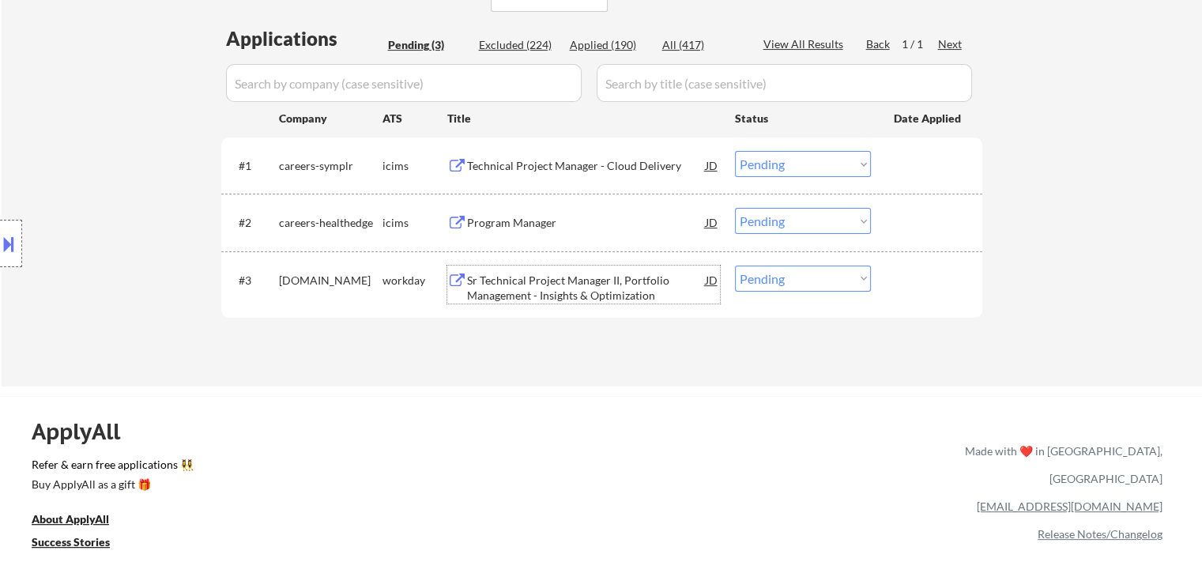
scroll to position [405, 0]
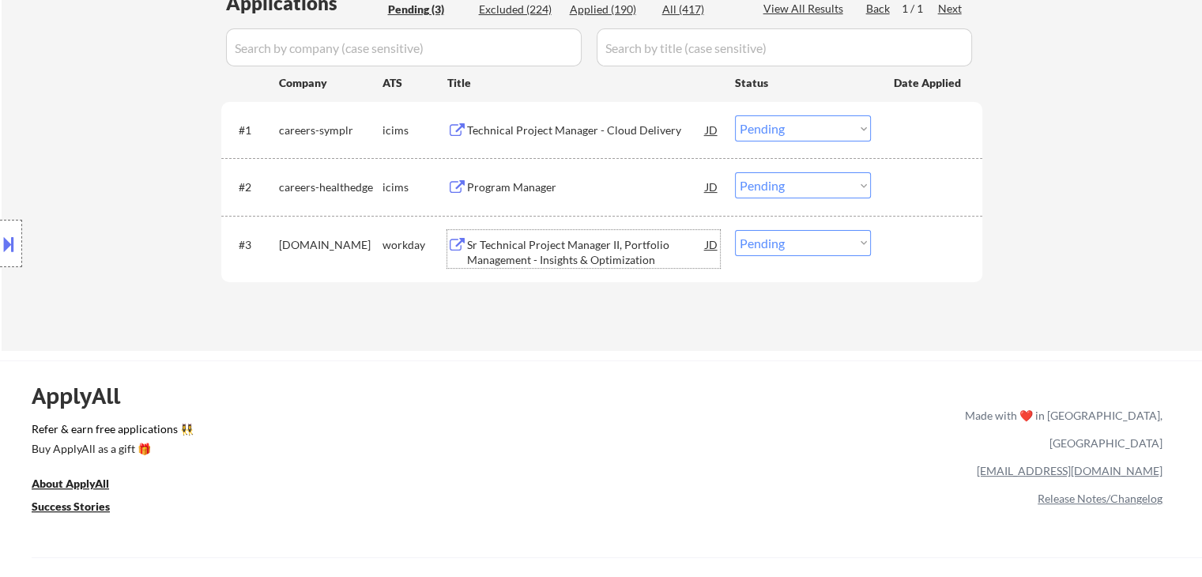
click at [757, 243] on select "Choose an option... Pending Applied Excluded (Questions) Excluded (Expired) Exc…" at bounding box center [803, 243] width 136 height 26
select select ""applied""
click at [735, 230] on select "Choose an option... Pending Applied Excluded (Questions) Excluded (Expired) Exc…" at bounding box center [803, 243] width 136 height 26
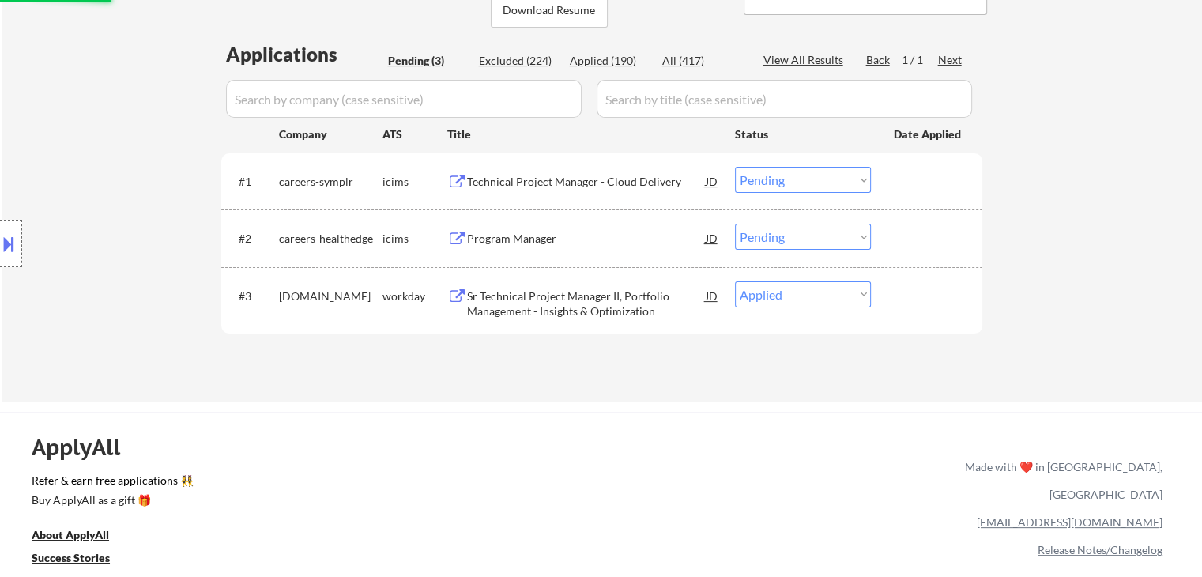
scroll to position [326, 0]
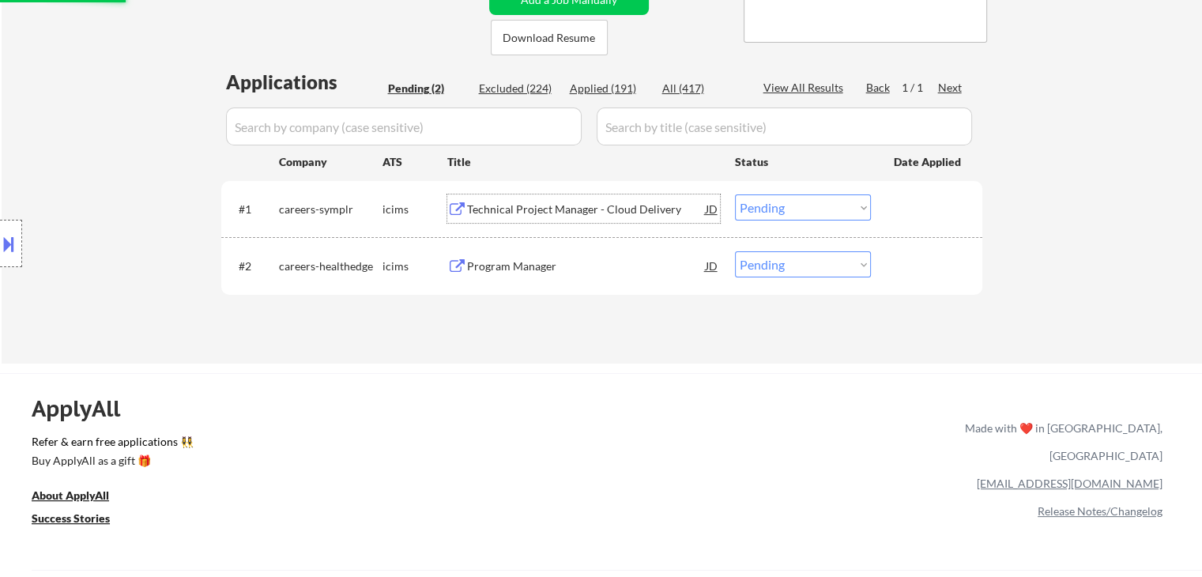
click at [515, 209] on div "Technical Project Manager - Cloud Delivery" at bounding box center [586, 209] width 239 height 16
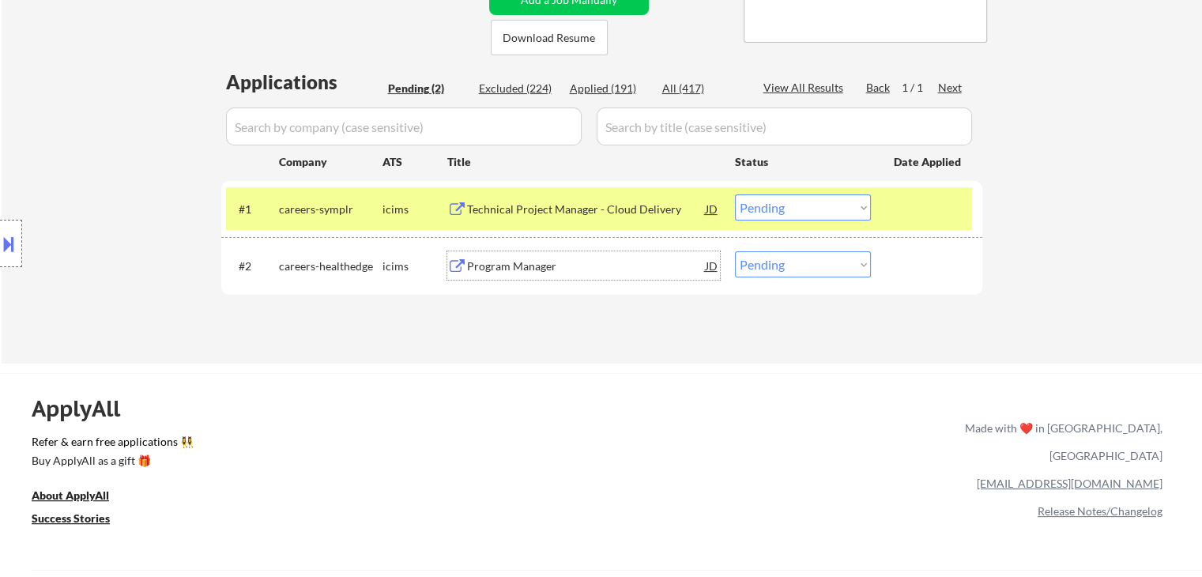
click at [530, 270] on div "Program Manager" at bounding box center [586, 266] width 239 height 16
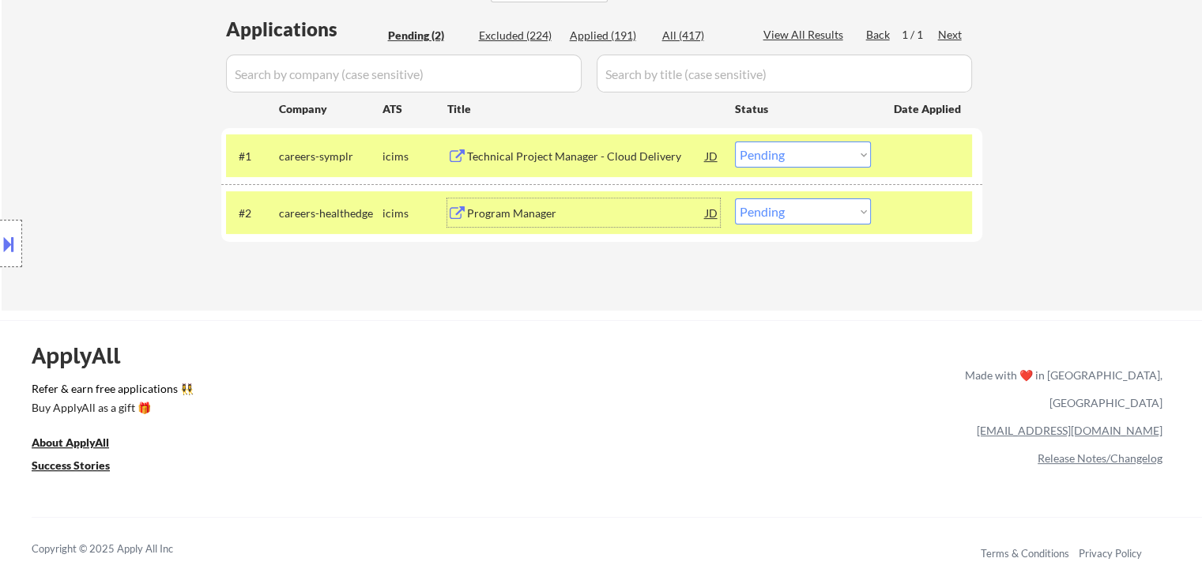
scroll to position [405, 0]
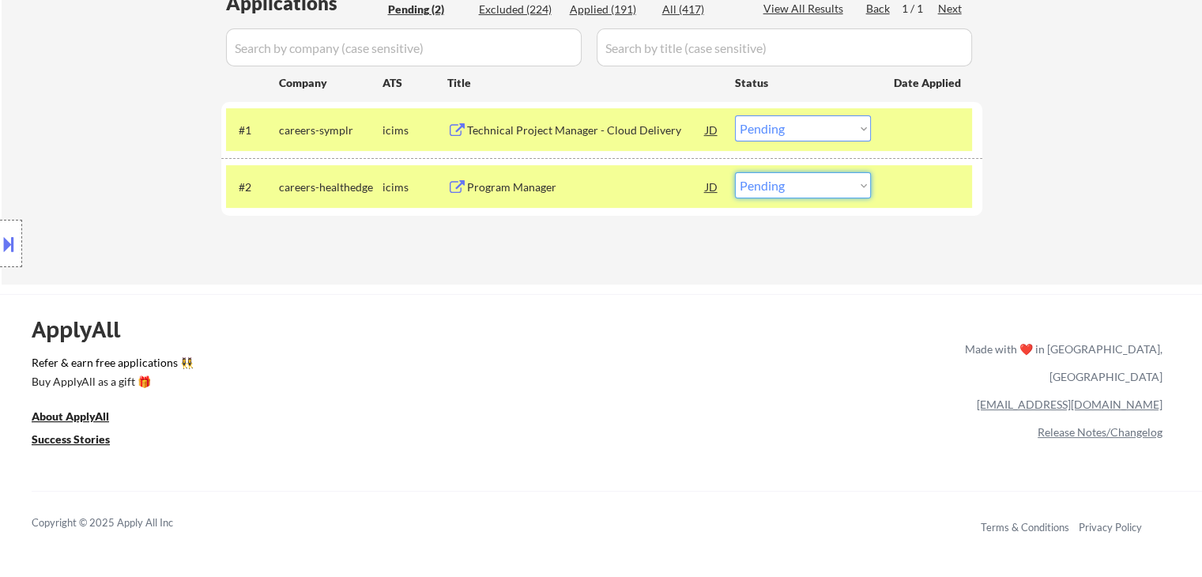
drag, startPoint x: 812, startPoint y: 182, endPoint x: 802, endPoint y: 194, distance: 15.7
click at [809, 183] on select "Choose an option... Pending Applied Excluded (Questions) Excluded (Expired) Exc…" at bounding box center [803, 185] width 136 height 26
select select ""applied""
click at [735, 172] on select "Choose an option... Pending Applied Excluded (Questions) Excluded (Expired) Exc…" at bounding box center [803, 185] width 136 height 26
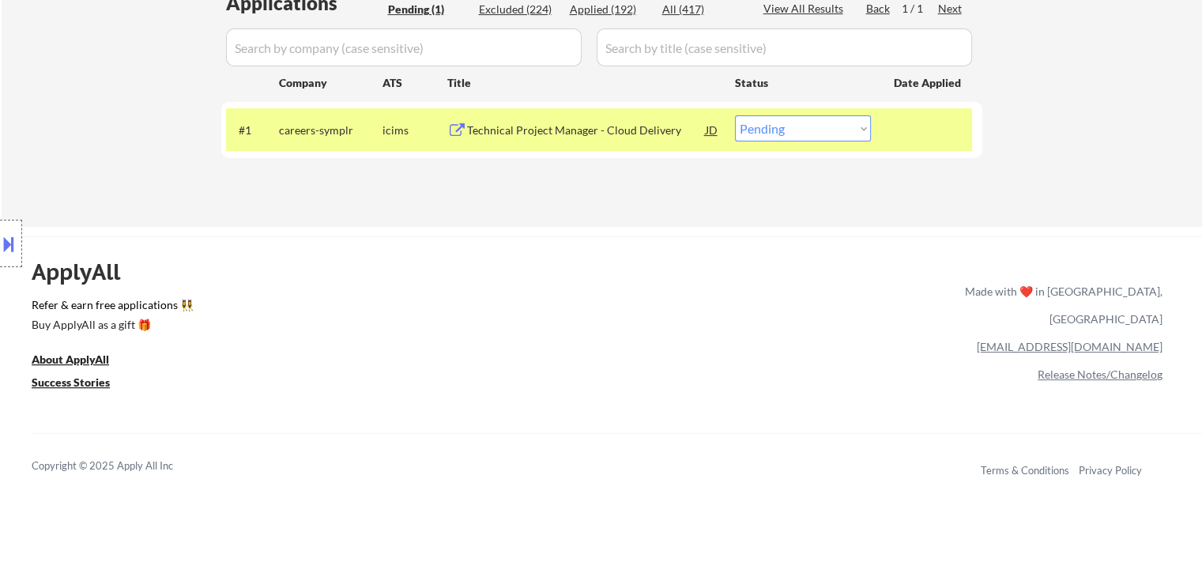
click at [796, 133] on select "Choose an option... Pending Applied Excluded (Questions) Excluded (Expired) Exc…" at bounding box center [803, 128] width 136 height 26
select select ""applied""
click at [735, 115] on select "Choose an option... Pending Applied Excluded (Questions) Excluded (Expired) Exc…" at bounding box center [803, 128] width 136 height 26
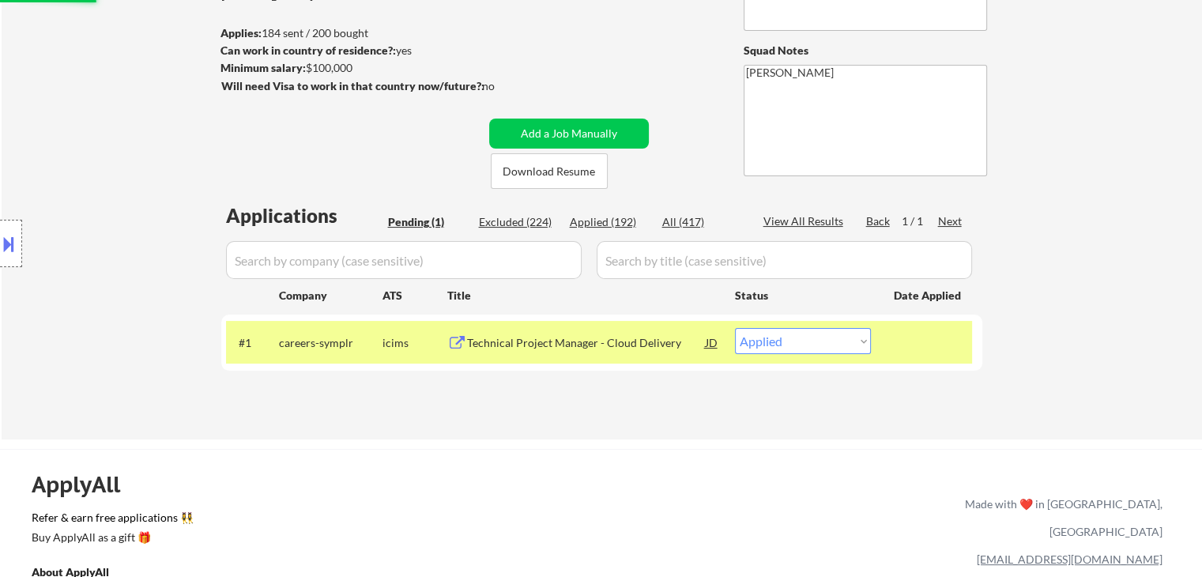
scroll to position [89, 0]
